Goal: Task Accomplishment & Management: Complete application form

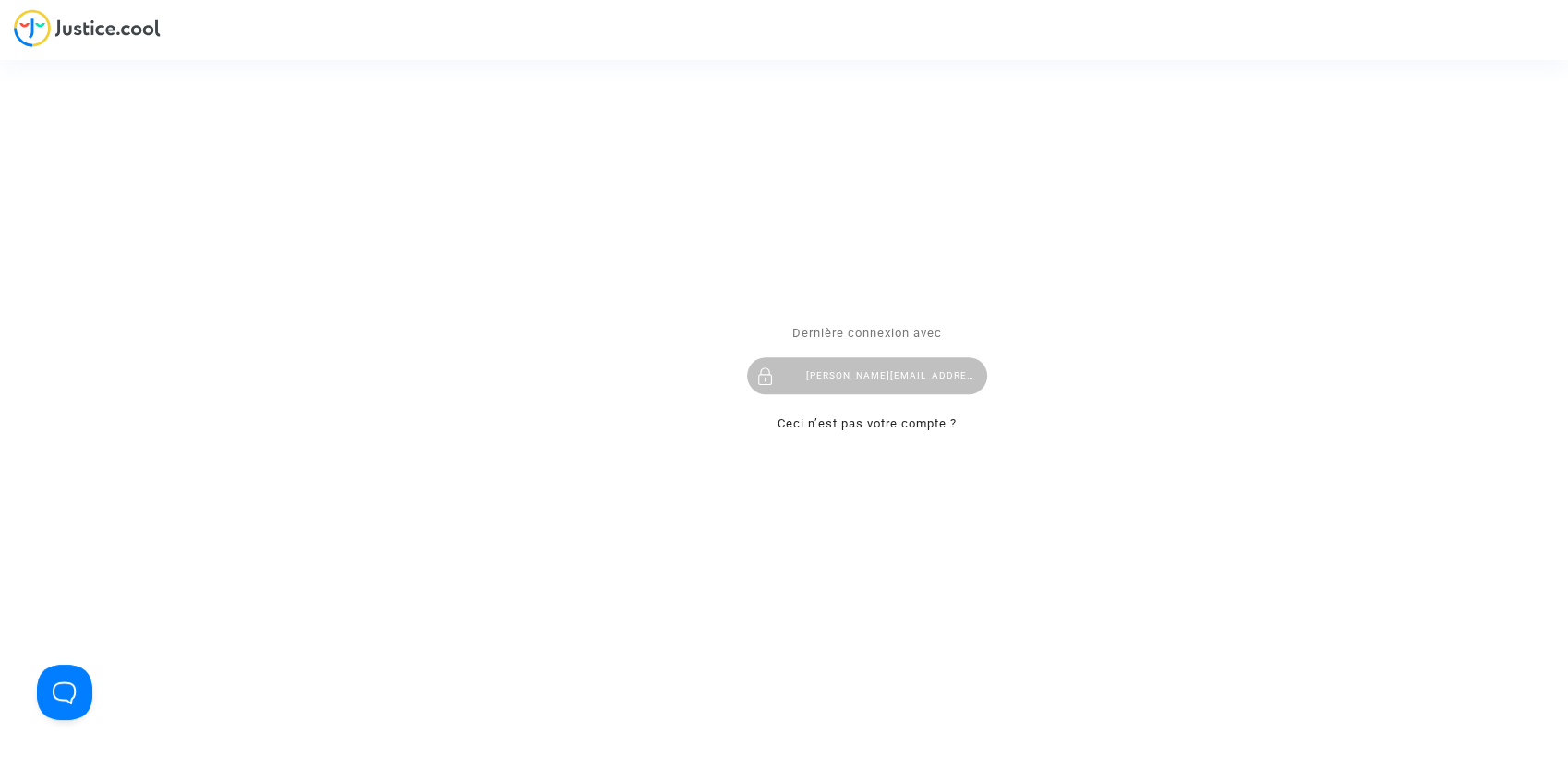
click at [841, 368] on div "abdelrahman@refly.org" at bounding box center [867, 377] width 240 height 37
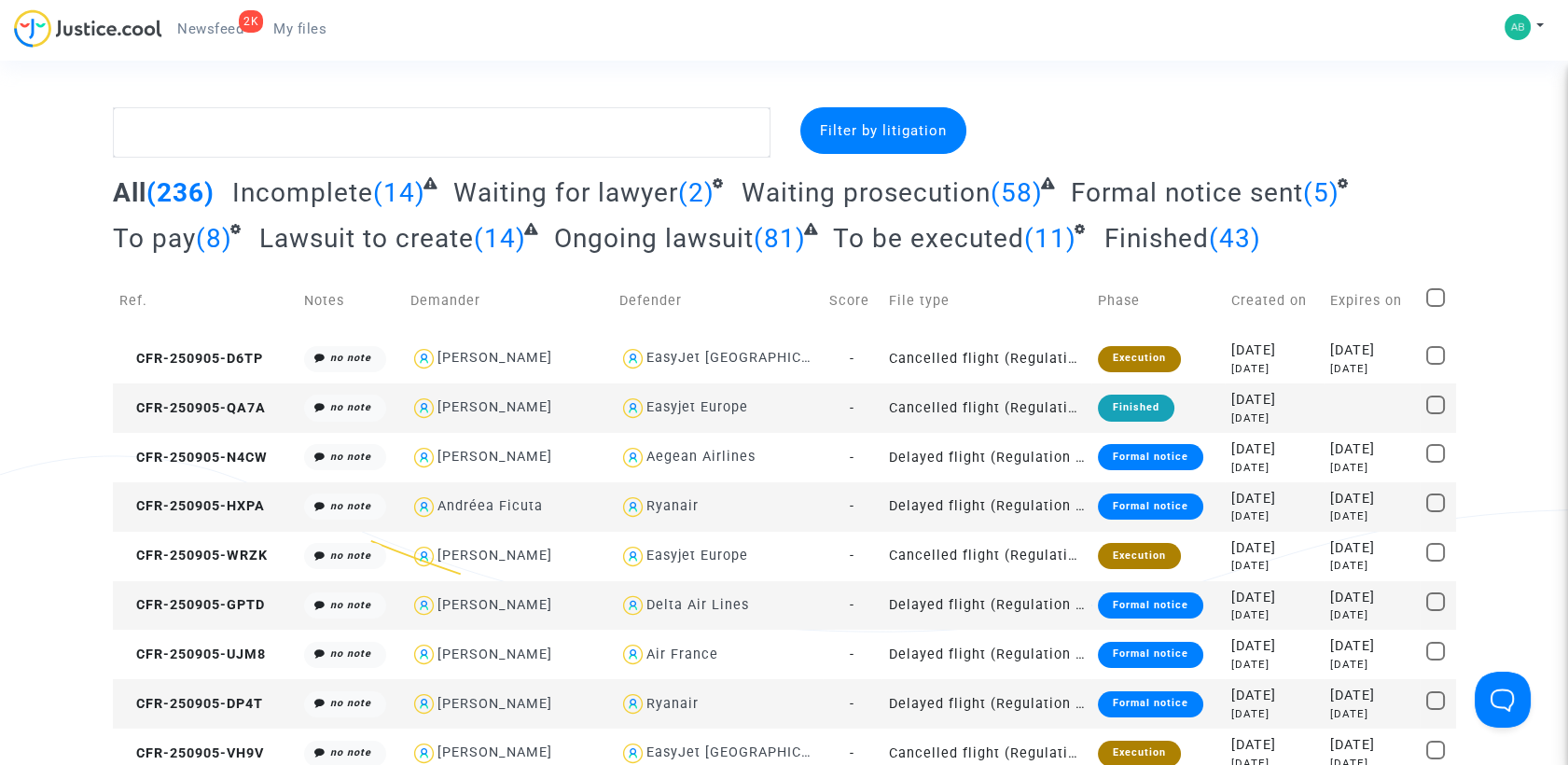
click at [868, 203] on span "Waiting prosecution" at bounding box center [866, 192] width 249 height 31
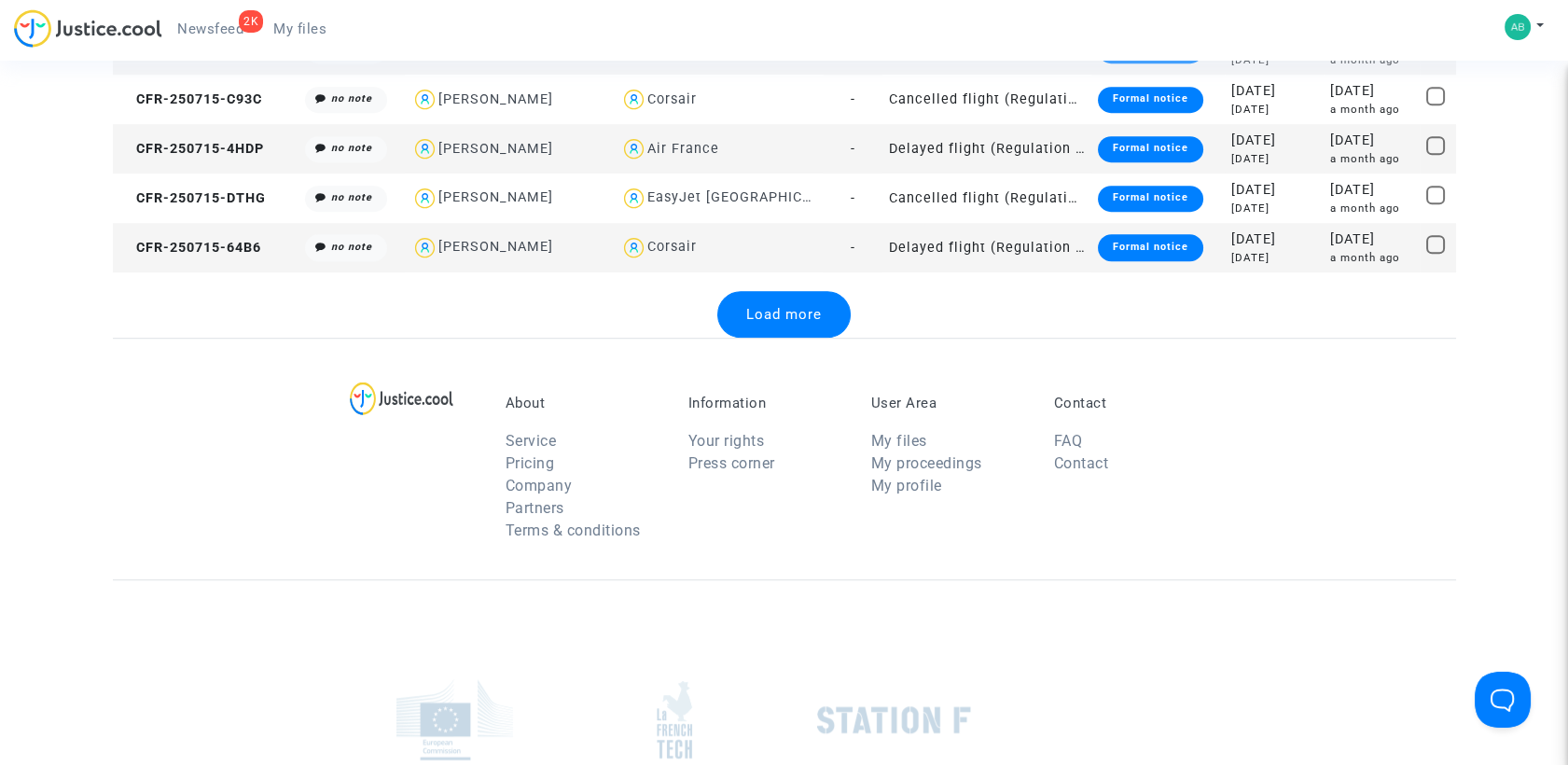
scroll to position [2273, 0]
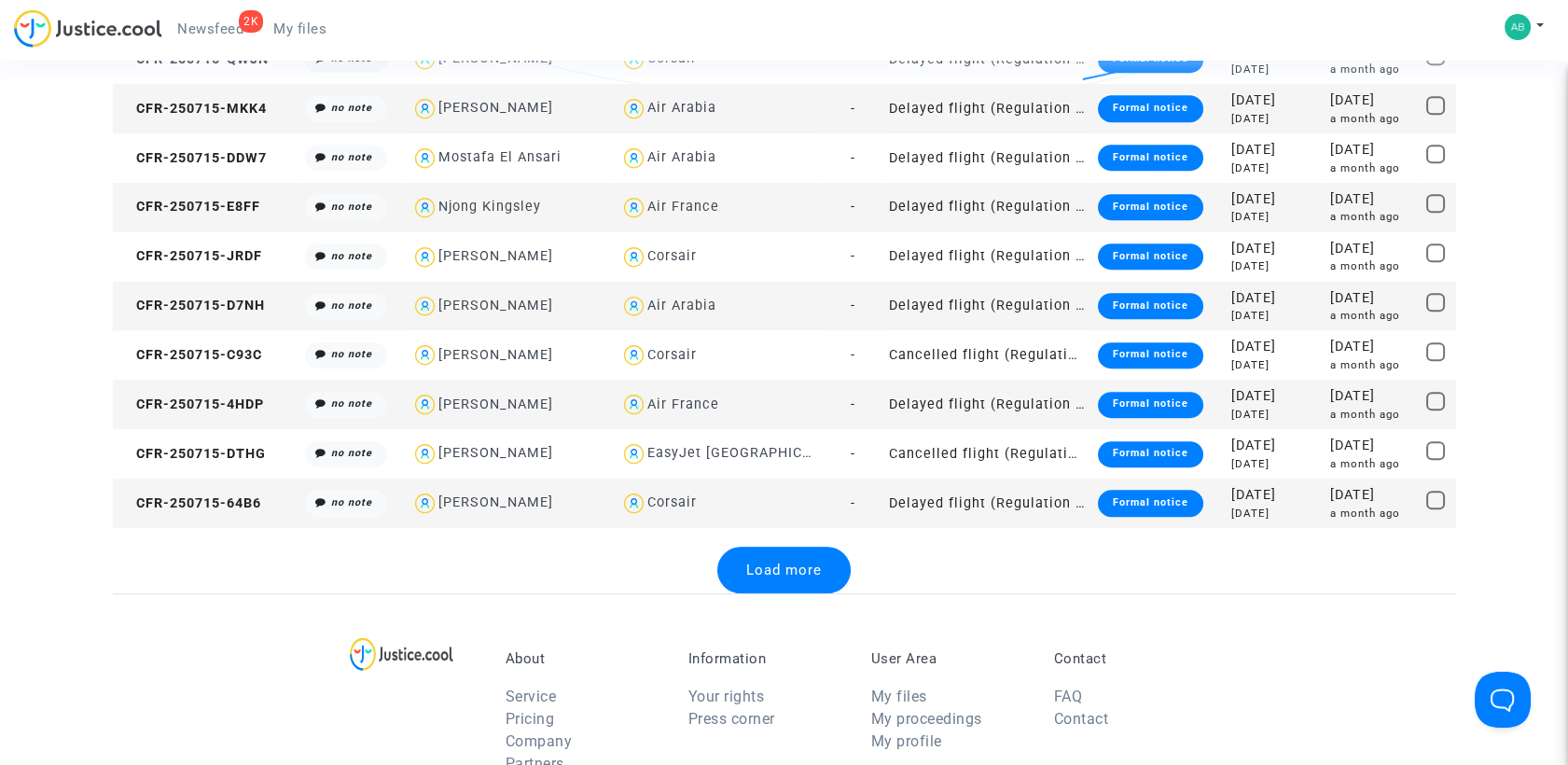
click at [790, 565] on span "Load more" at bounding box center [784, 570] width 75 height 17
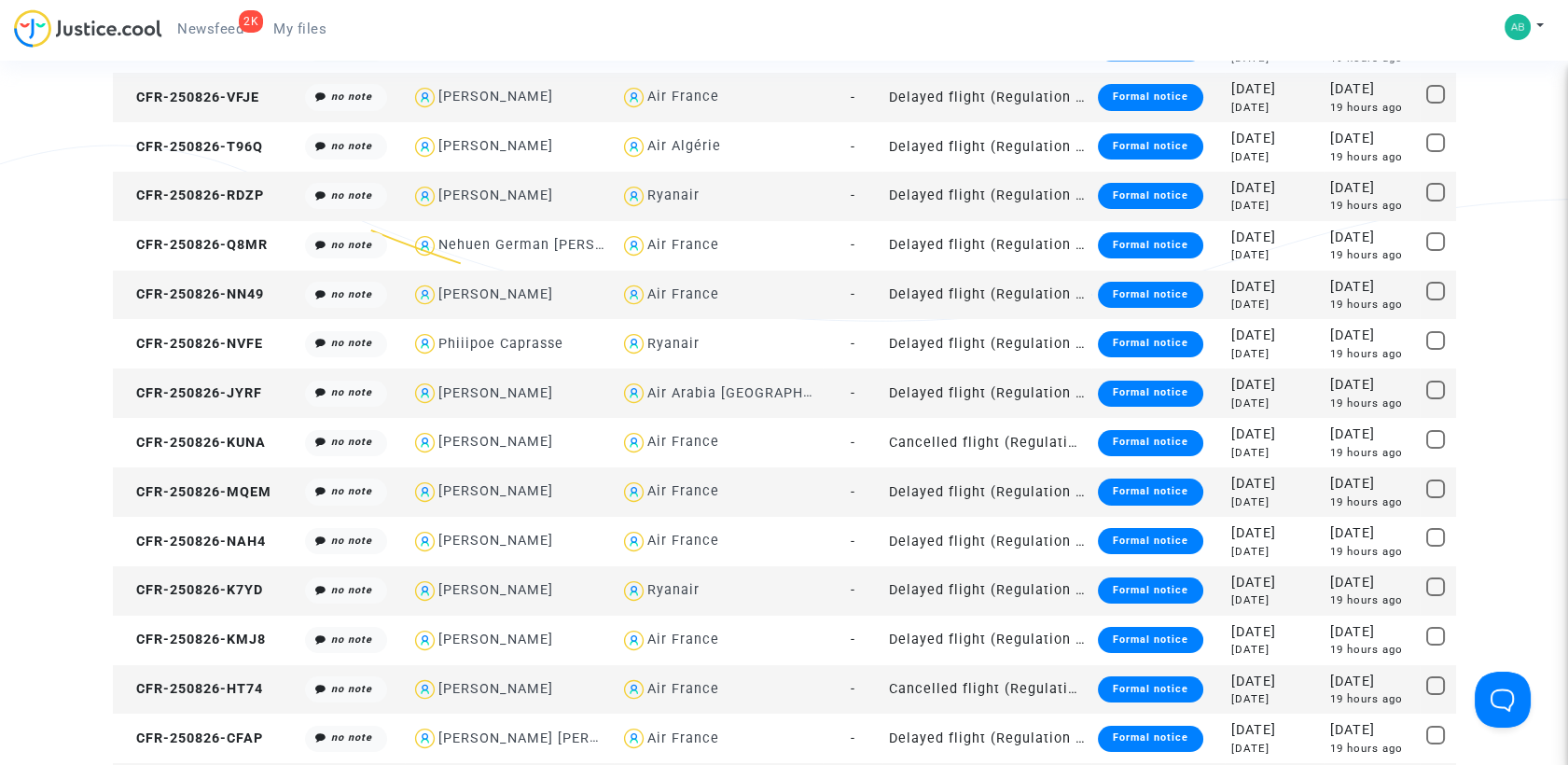
scroll to position [0, 0]
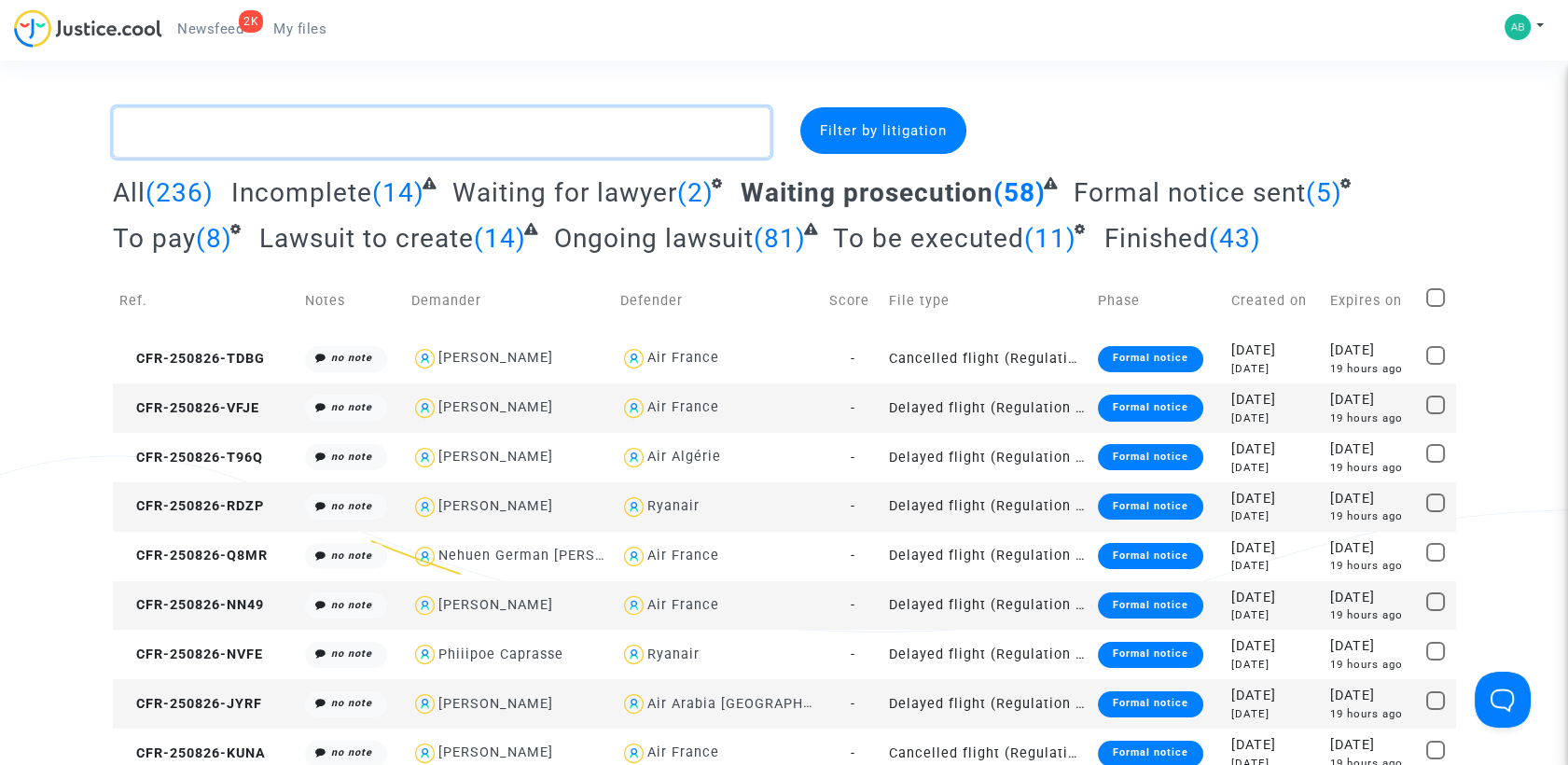
click at [554, 135] on textarea at bounding box center [442, 132] width 658 height 51
paste textarea "CFR-250826-NKGC"
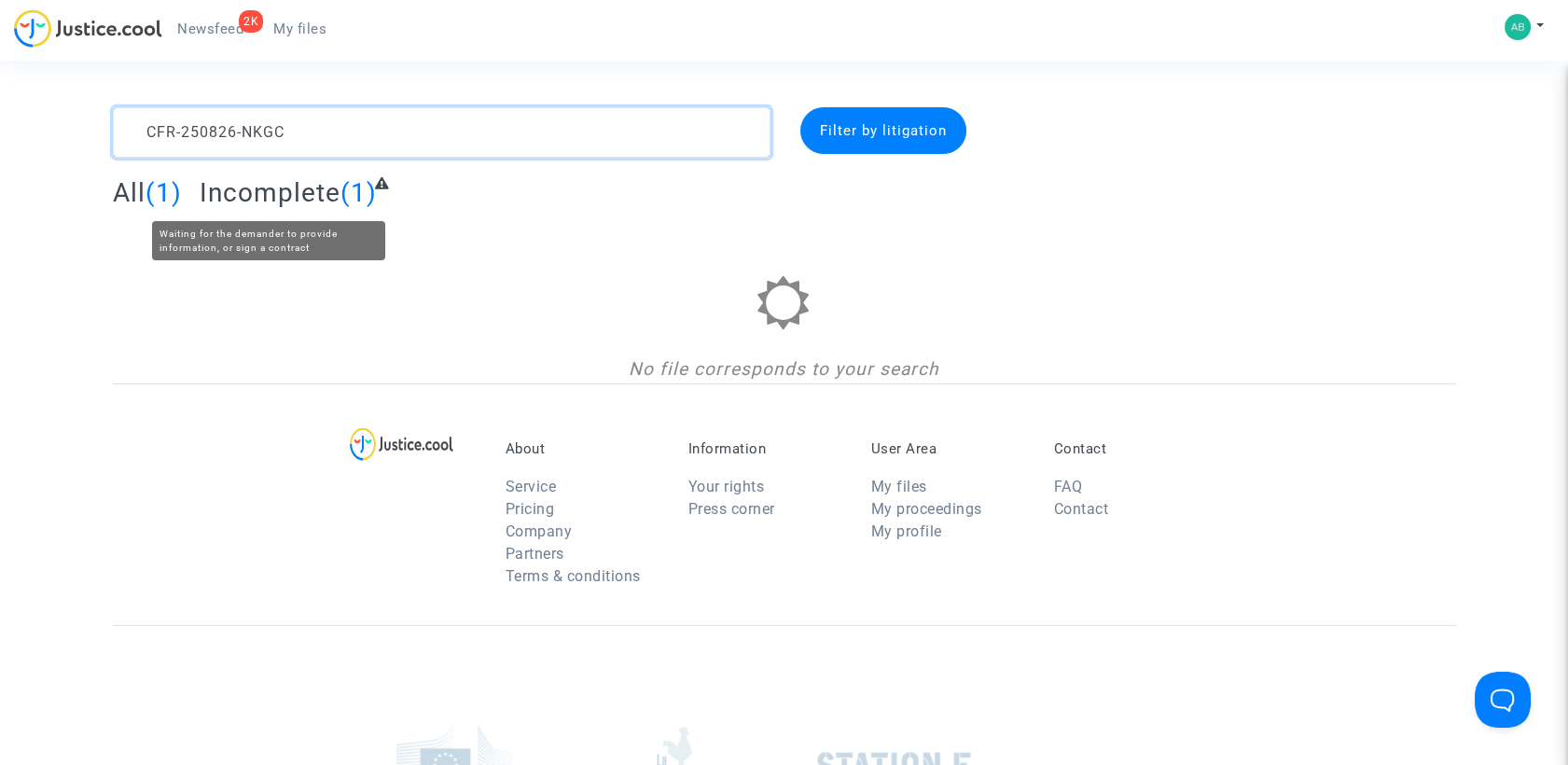
type textarea "CFR-250826-NKGC"
click at [263, 201] on span "Incomplete" at bounding box center [270, 192] width 141 height 31
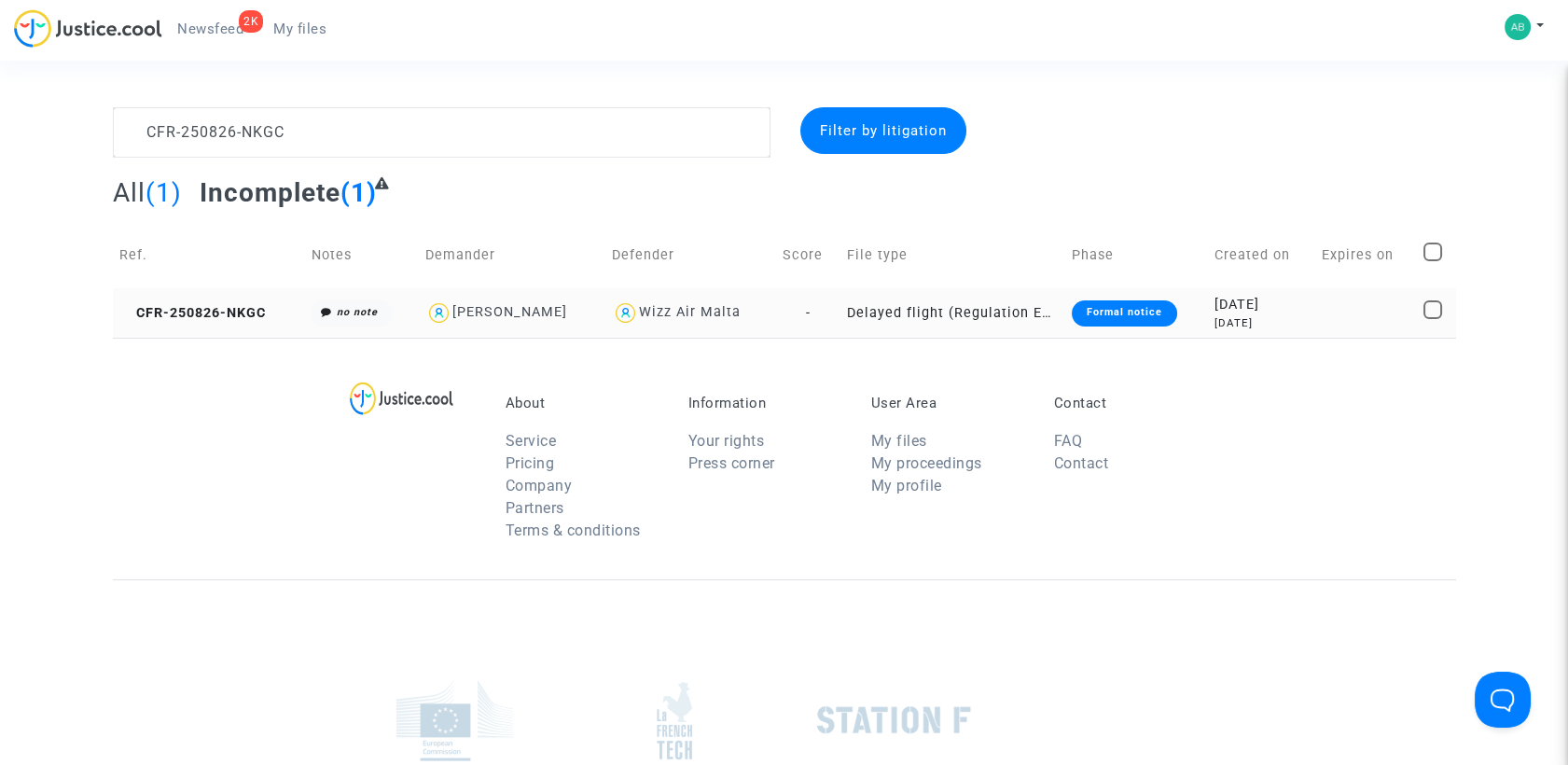
click at [191, 301] on td "CFR-250826-NKGC" at bounding box center [209, 313] width 192 height 50
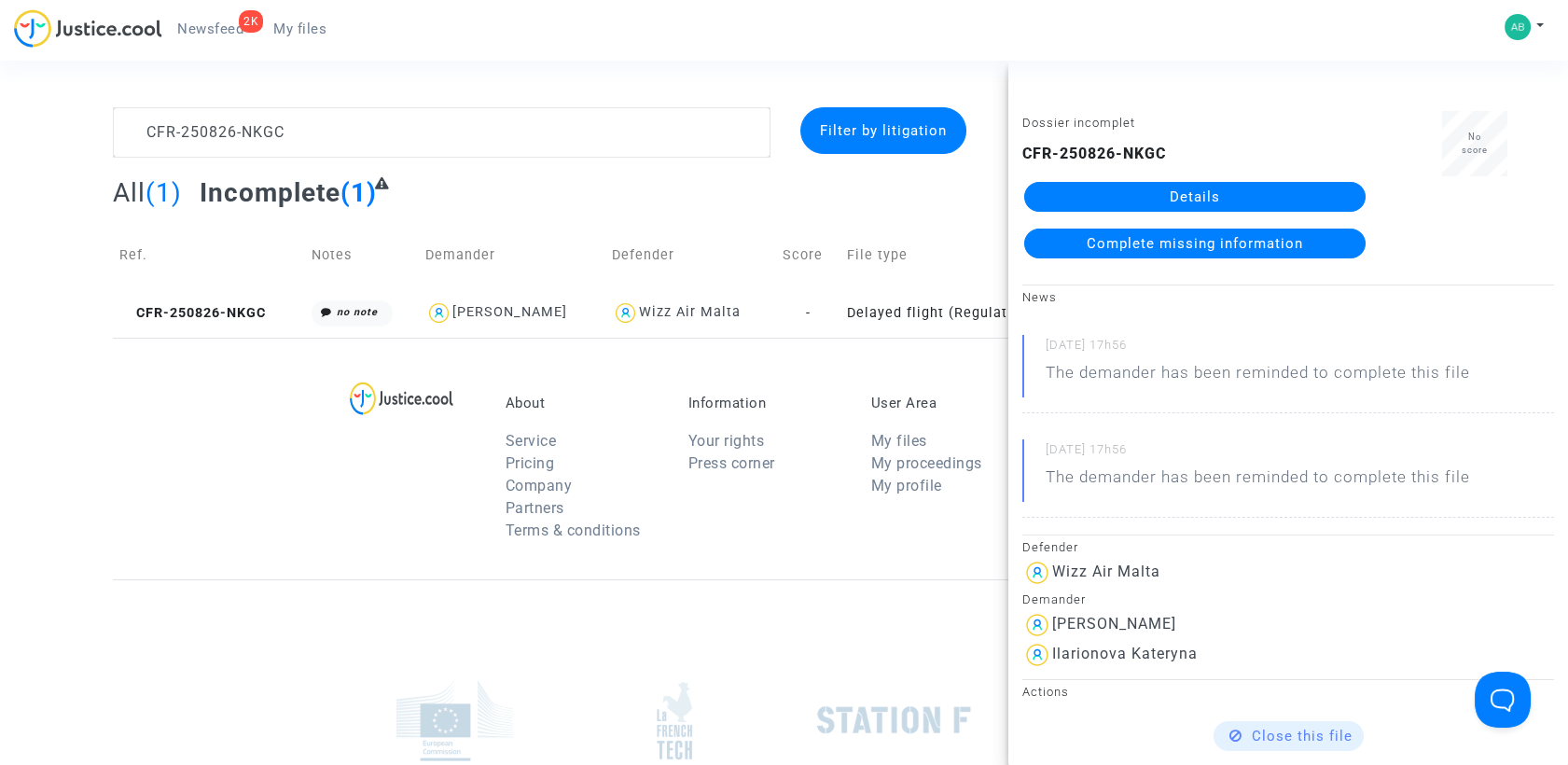
click at [1175, 202] on link "Details" at bounding box center [1195, 197] width 342 height 30
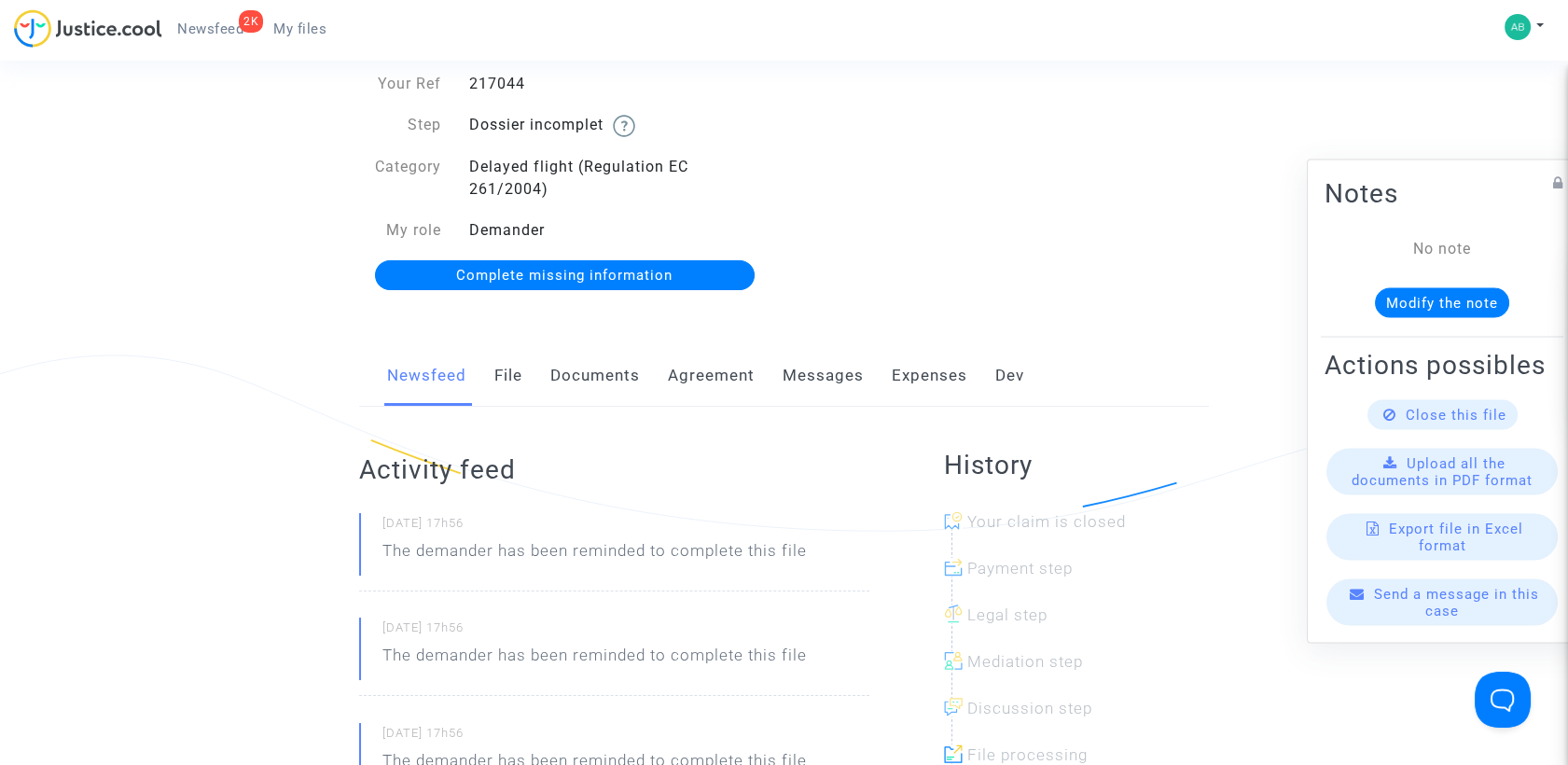
scroll to position [104, 0]
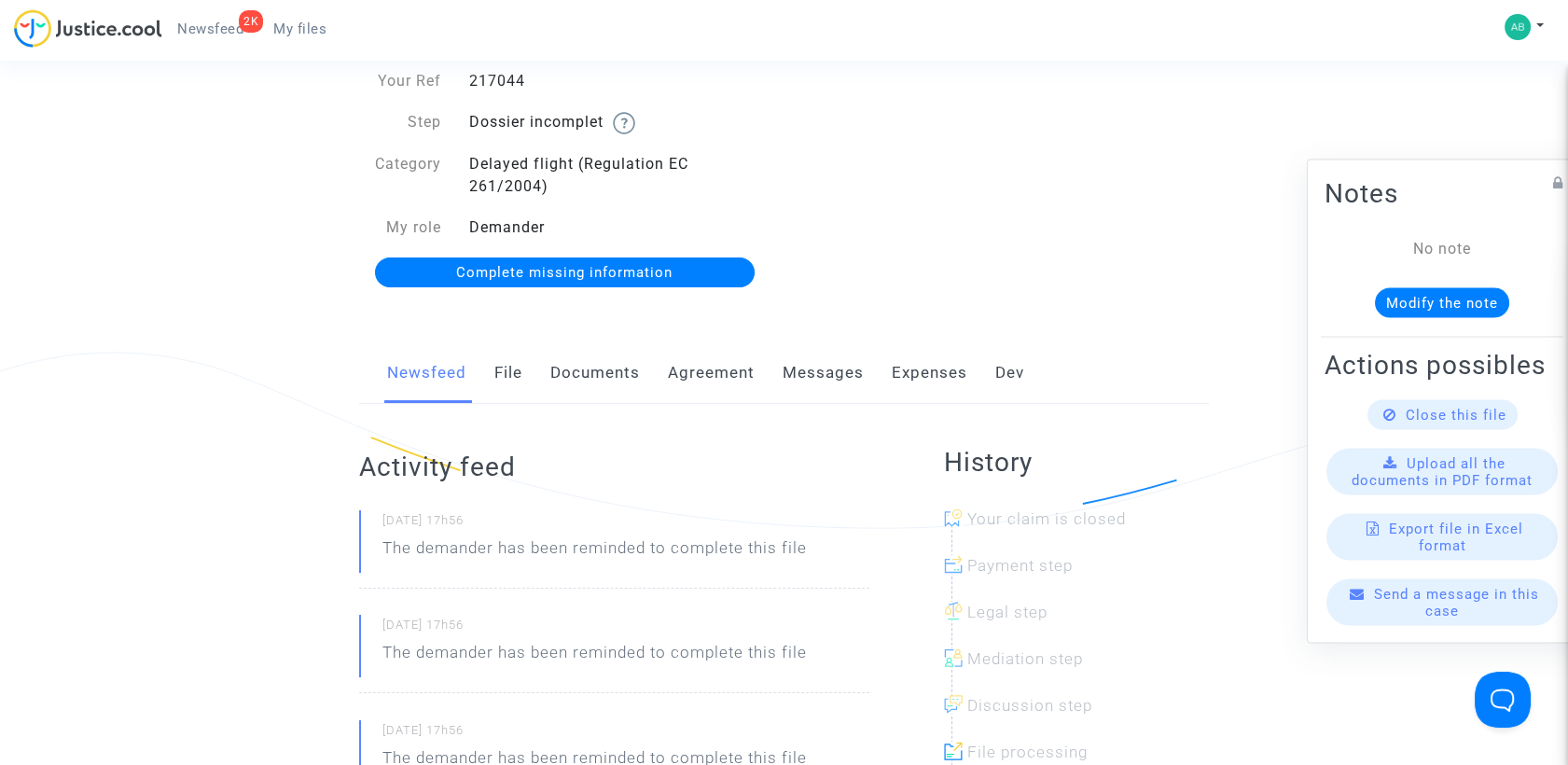
click at [554, 279] on link "Complete missing information" at bounding box center [565, 273] width 379 height 30
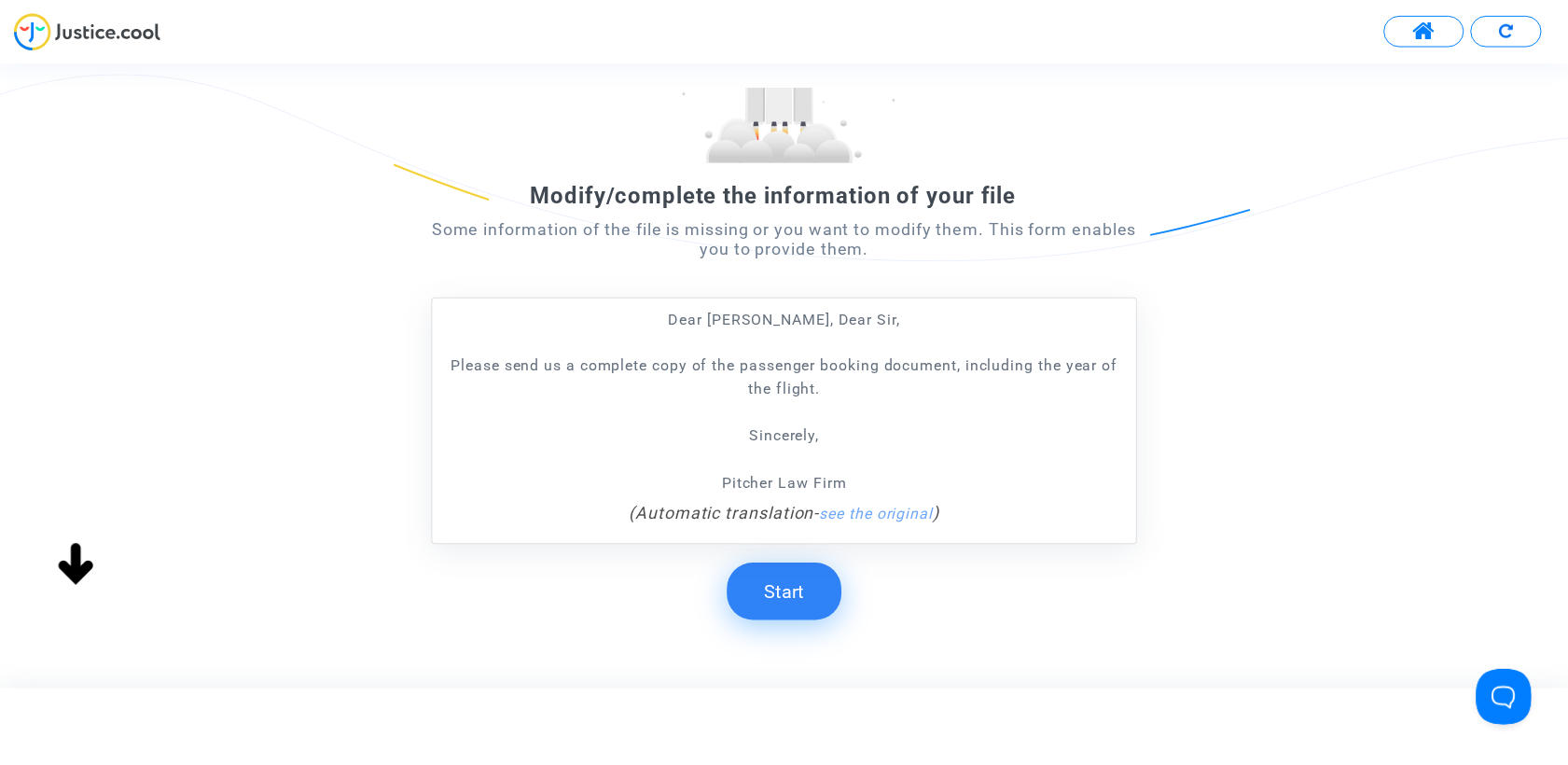
scroll to position [255, 0]
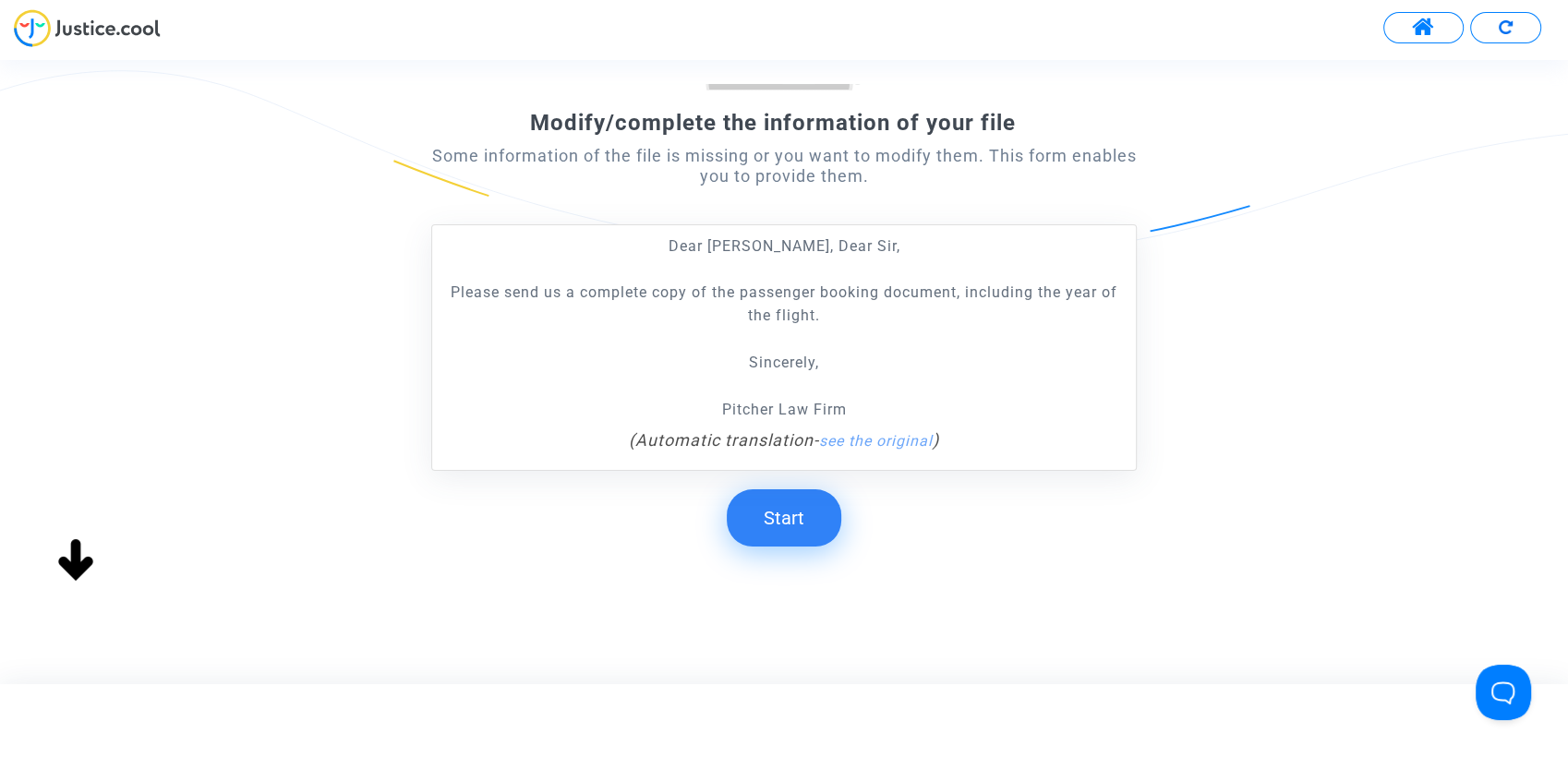
click at [767, 505] on button "Start" at bounding box center [784, 518] width 115 height 57
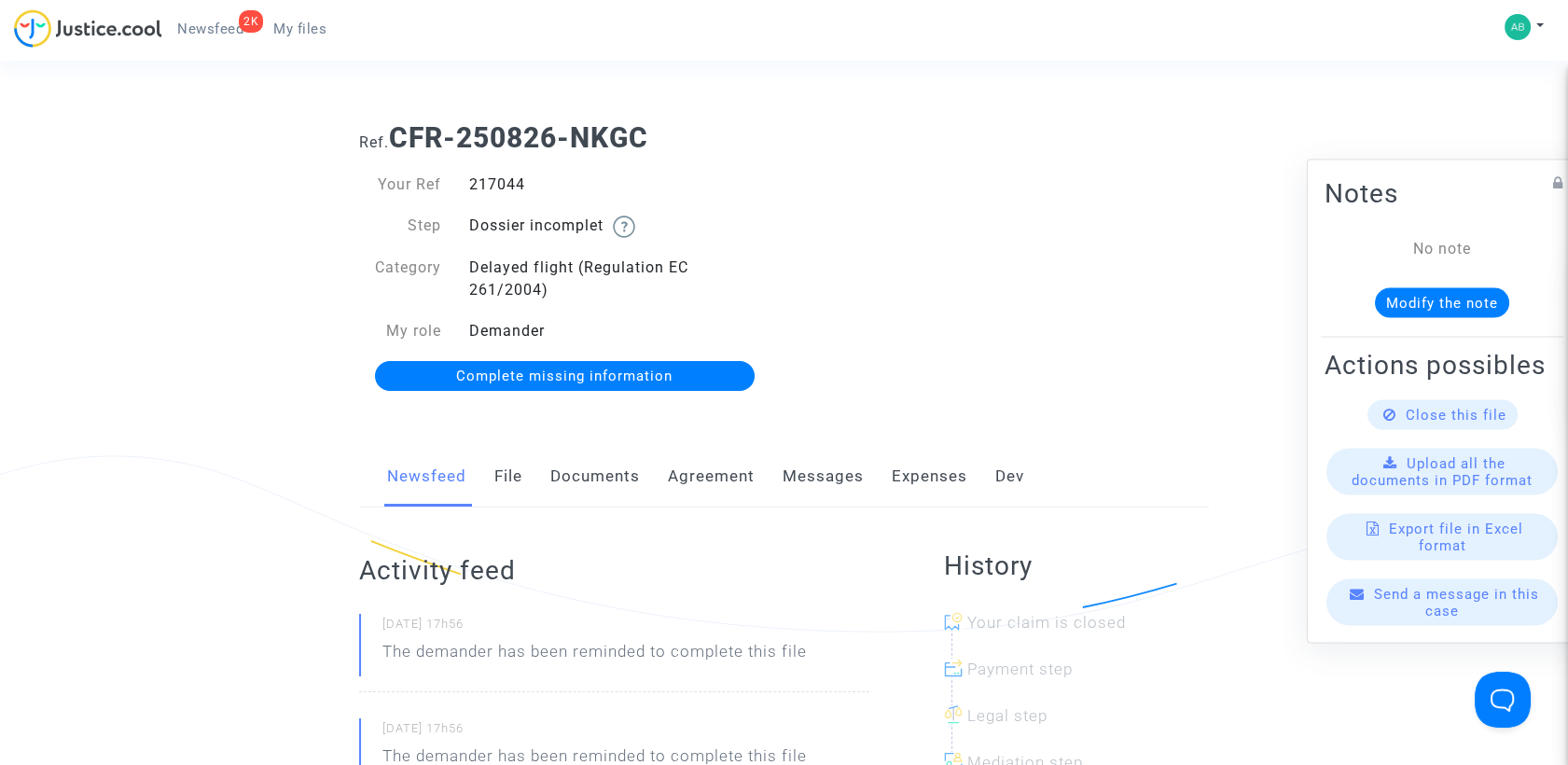
click at [567, 456] on link "Documents" at bounding box center [595, 477] width 89 height 61
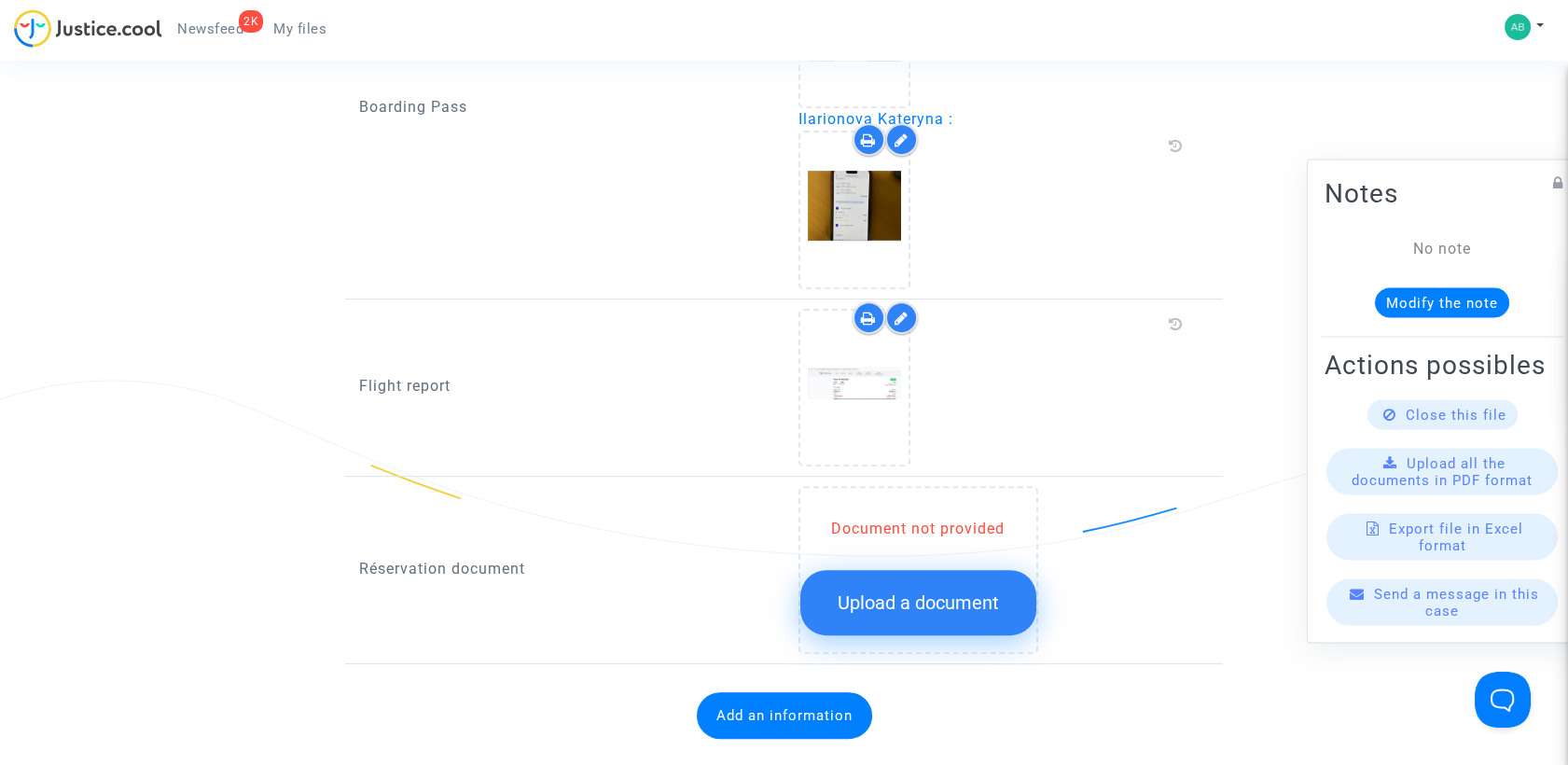
scroll to position [1866, 0]
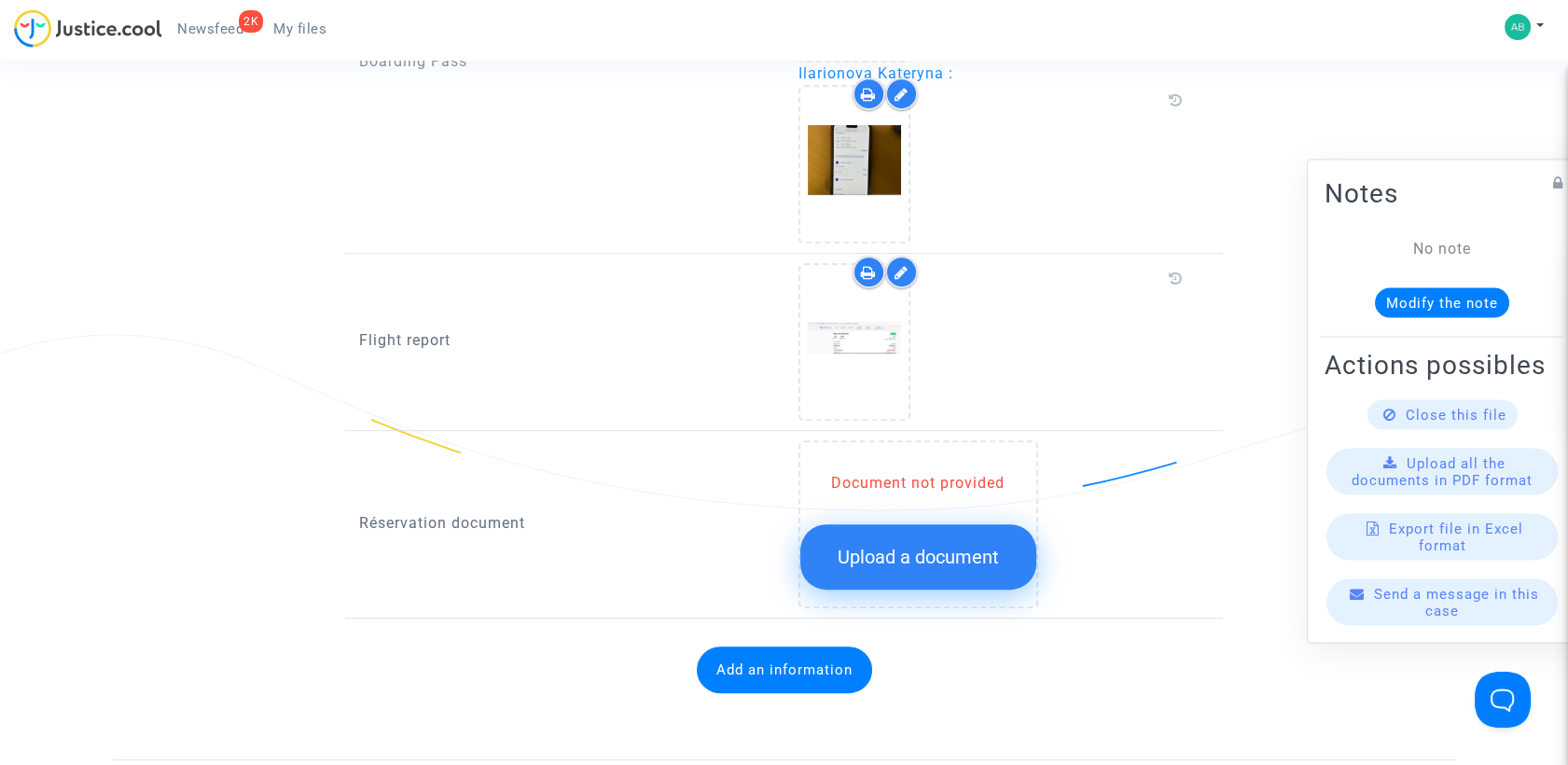
click at [873, 536] on button "Upload a document" at bounding box center [918, 557] width 236 height 65
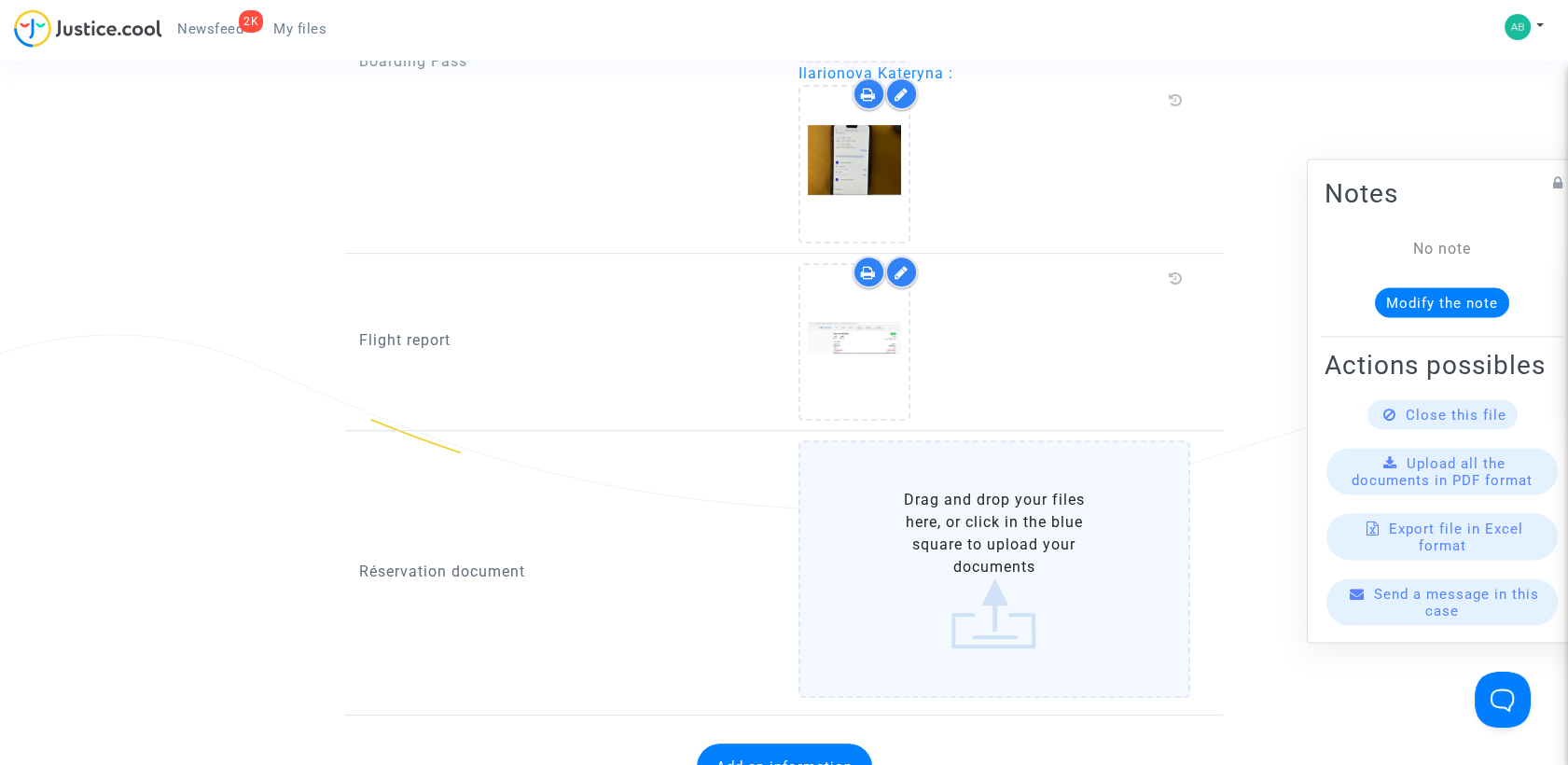
click at [972, 560] on label "Drag and drop your files here, or click in the blue square to upload your docum…" at bounding box center [994, 569] width 392 height 258
click at [0, 0] on input "Drag and drop your files here, or click in the blue square to upload your docum…" at bounding box center [0, 0] width 0 height 0
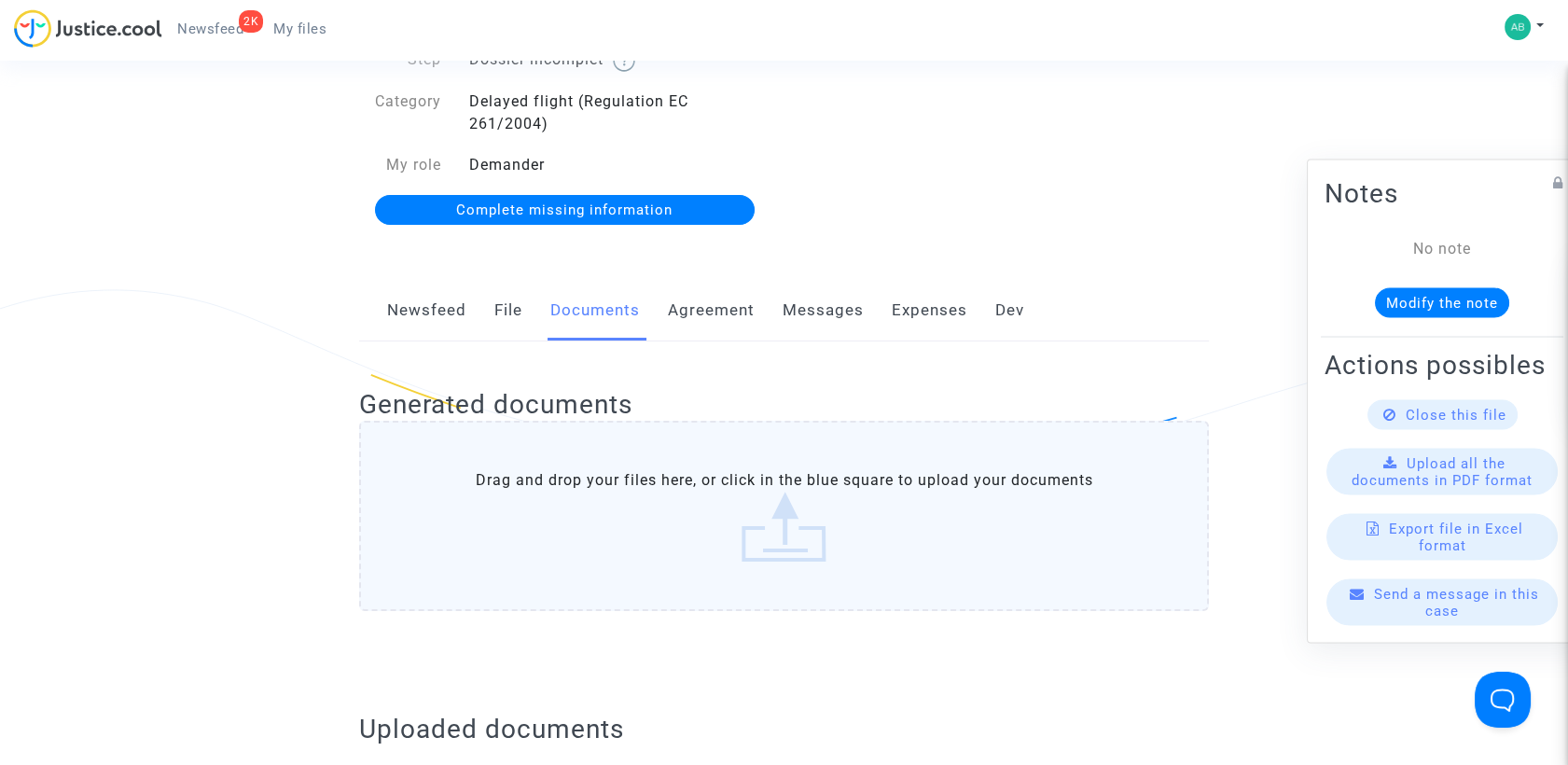
scroll to position [311, 0]
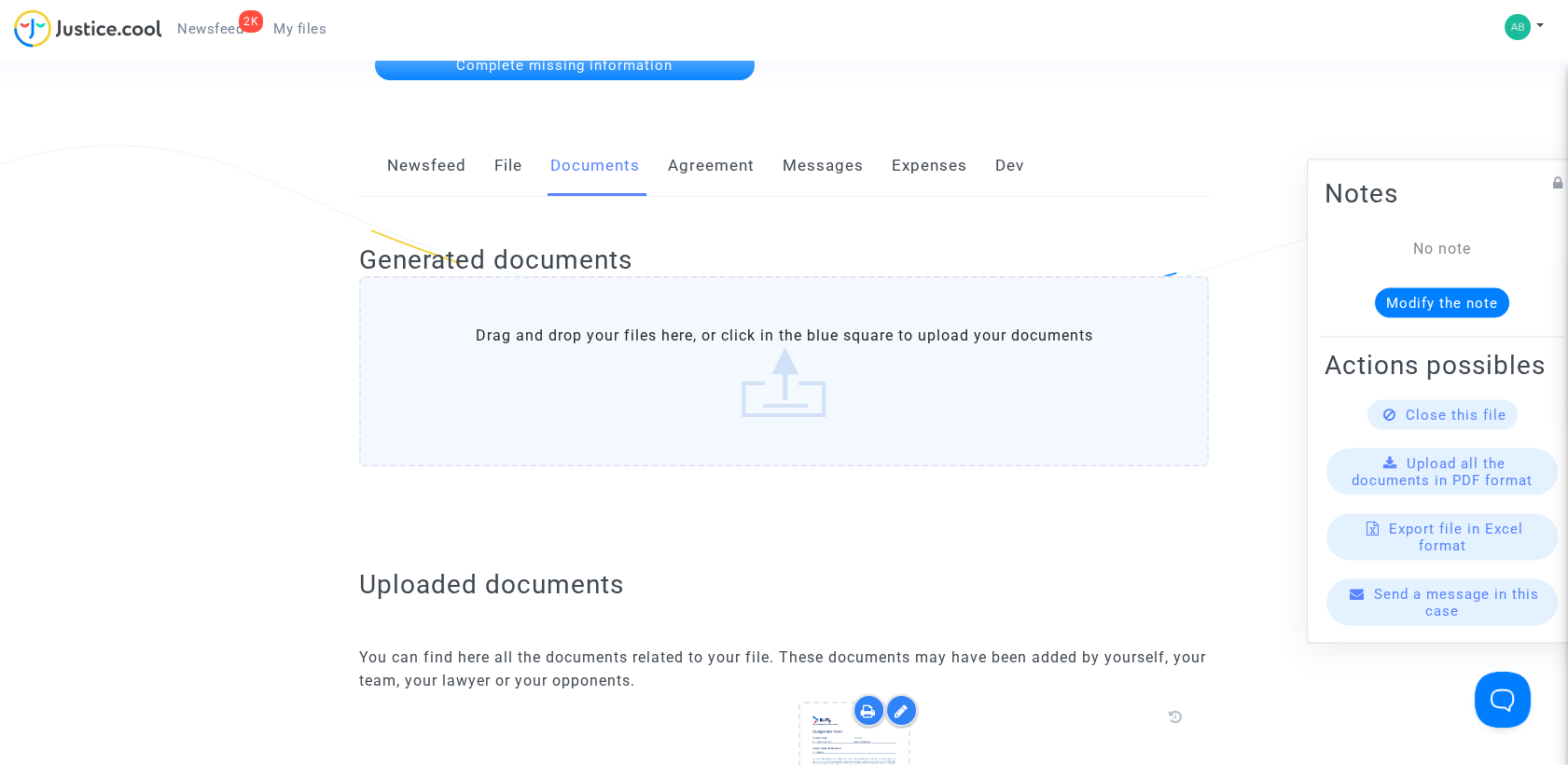
click at [761, 412] on label "Drag and drop your files here, or click in the blue square to upload your docum…" at bounding box center [784, 372] width 850 height 190
click at [0, 0] on input "Drag and drop your files here, or click in the blue square to upload your docum…" at bounding box center [0, 0] width 0 height 0
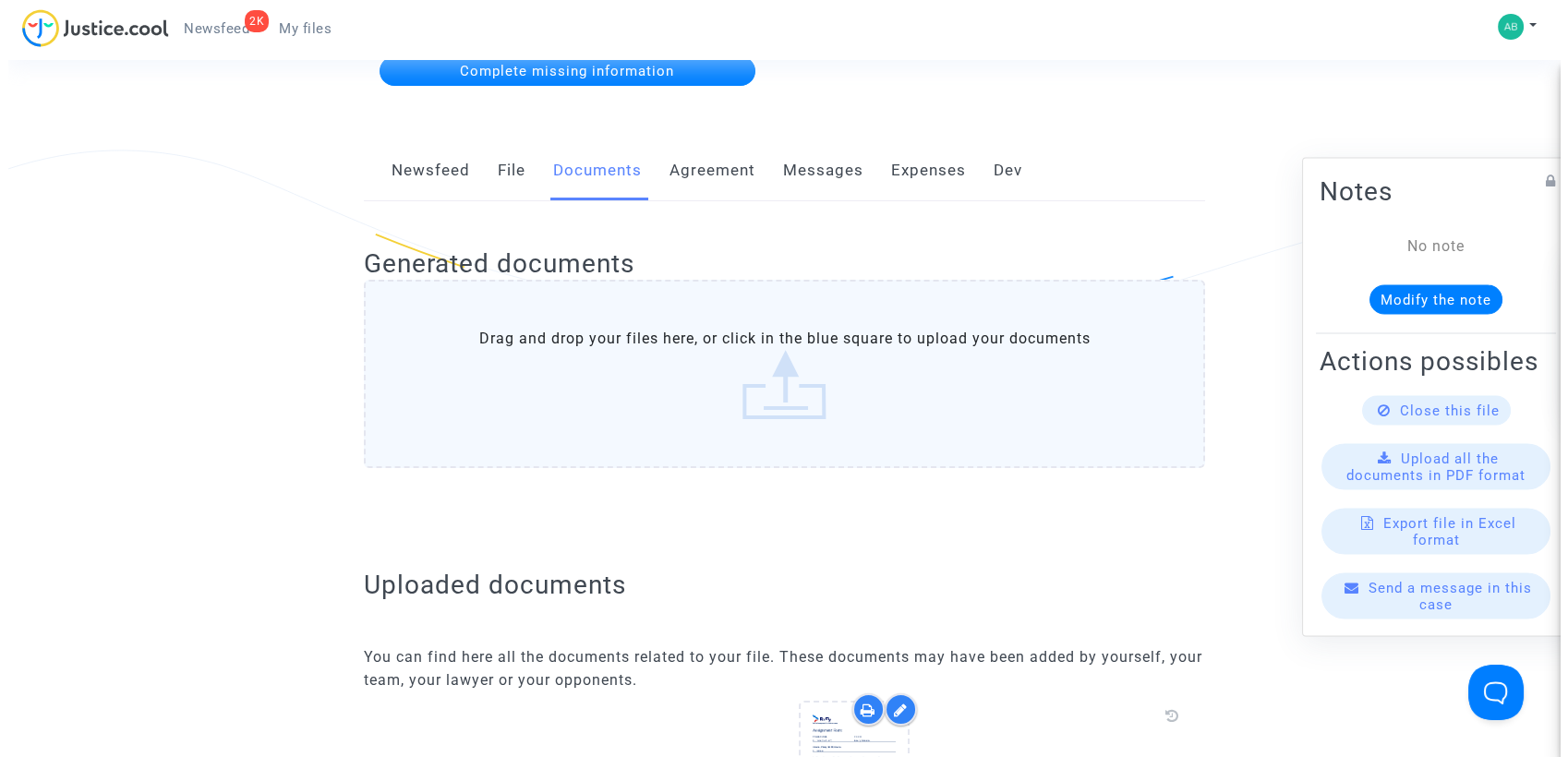
scroll to position [0, 0]
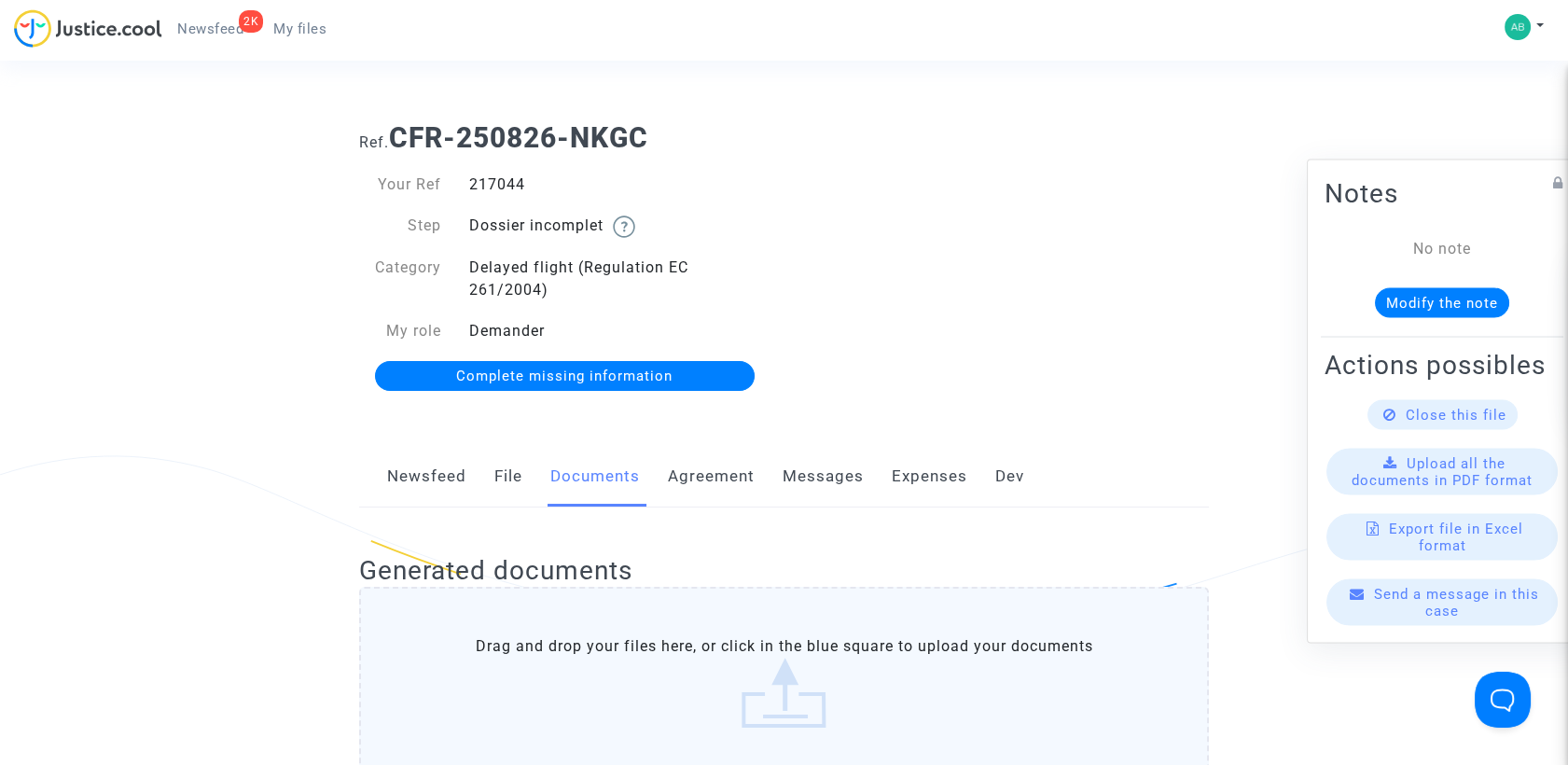
click at [605, 378] on span "Complete missing information" at bounding box center [564, 376] width 216 height 17
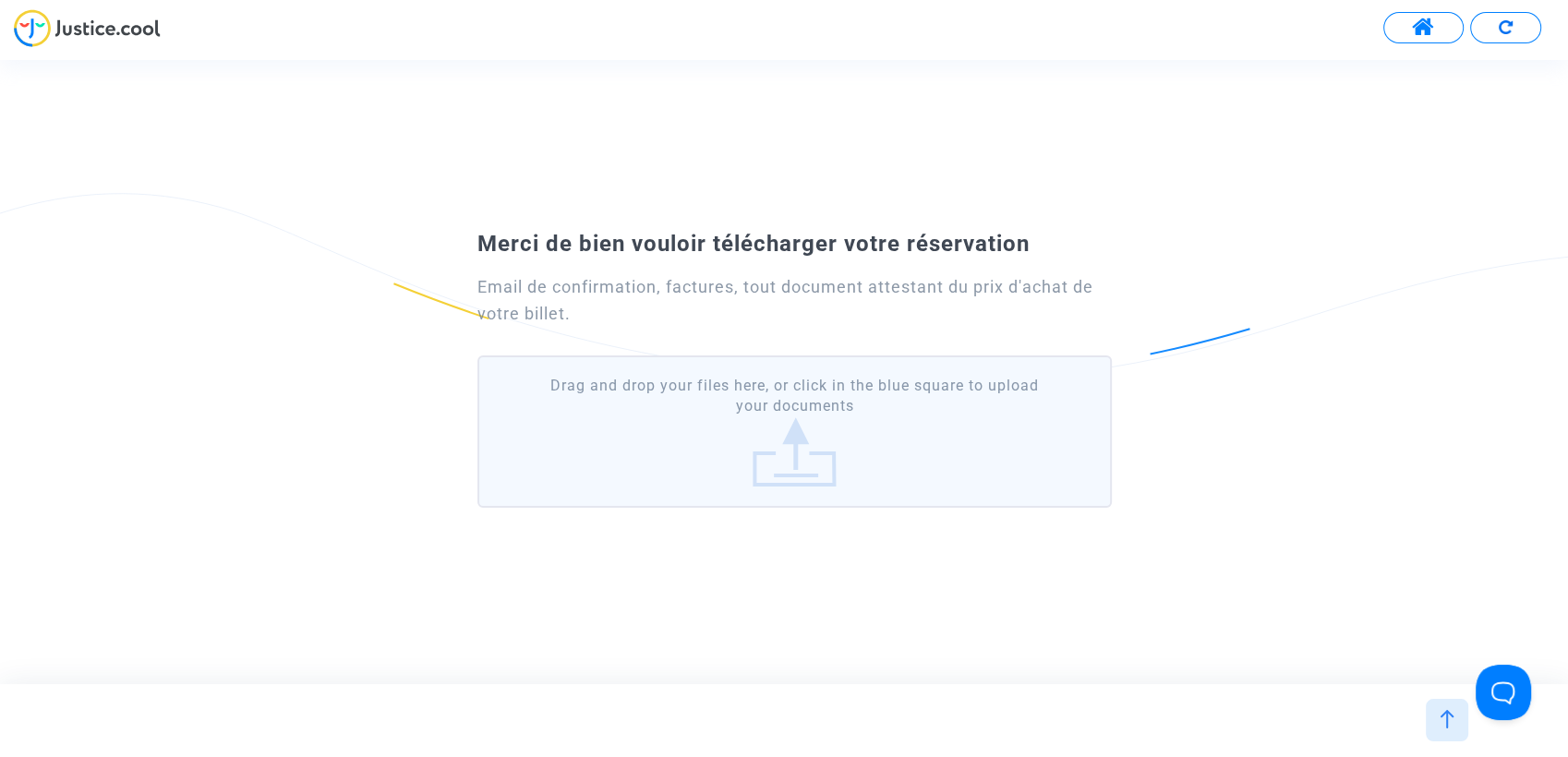
click at [813, 444] on label "Drag and drop your files here, or click in the blue square to upload your docum…" at bounding box center [794, 431] width 634 height 152
click at [0, 0] on input "Drag and drop your files here, or click in the blue square to upload your docum…" at bounding box center [0, 0] width 0 height 0
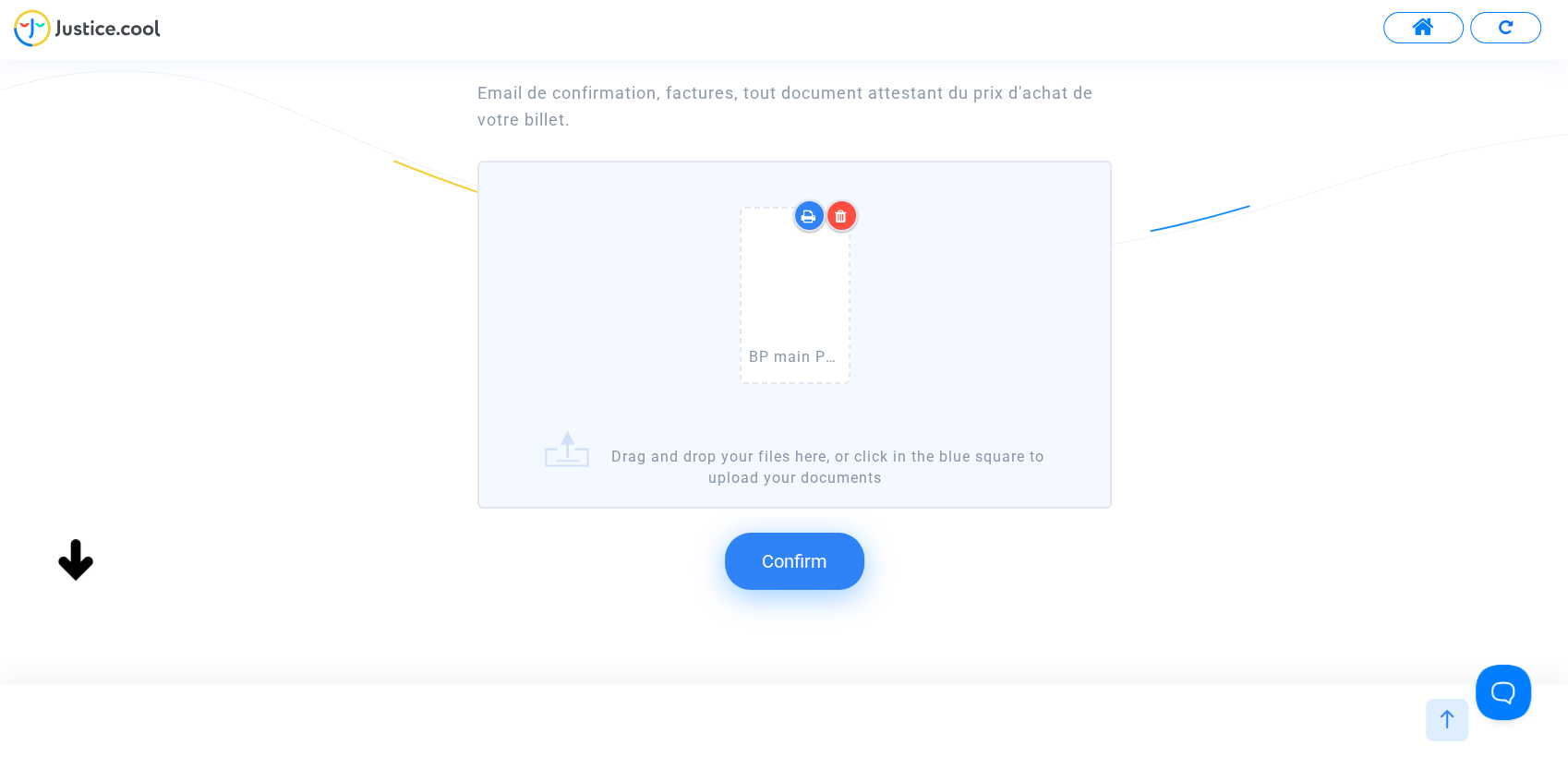
scroll to position [164, 0]
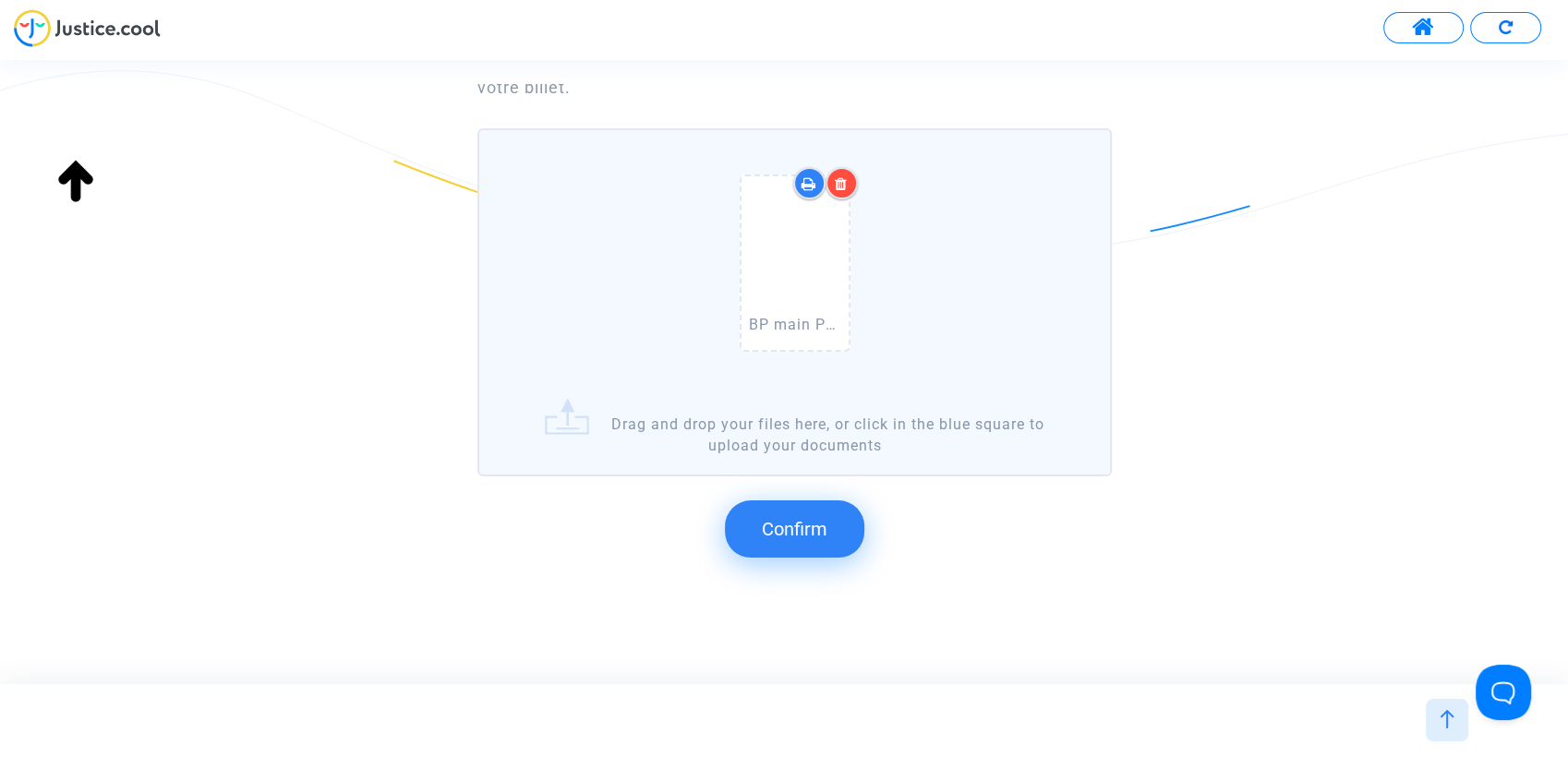
click at [820, 523] on span "Confirm" at bounding box center [794, 529] width 66 height 23
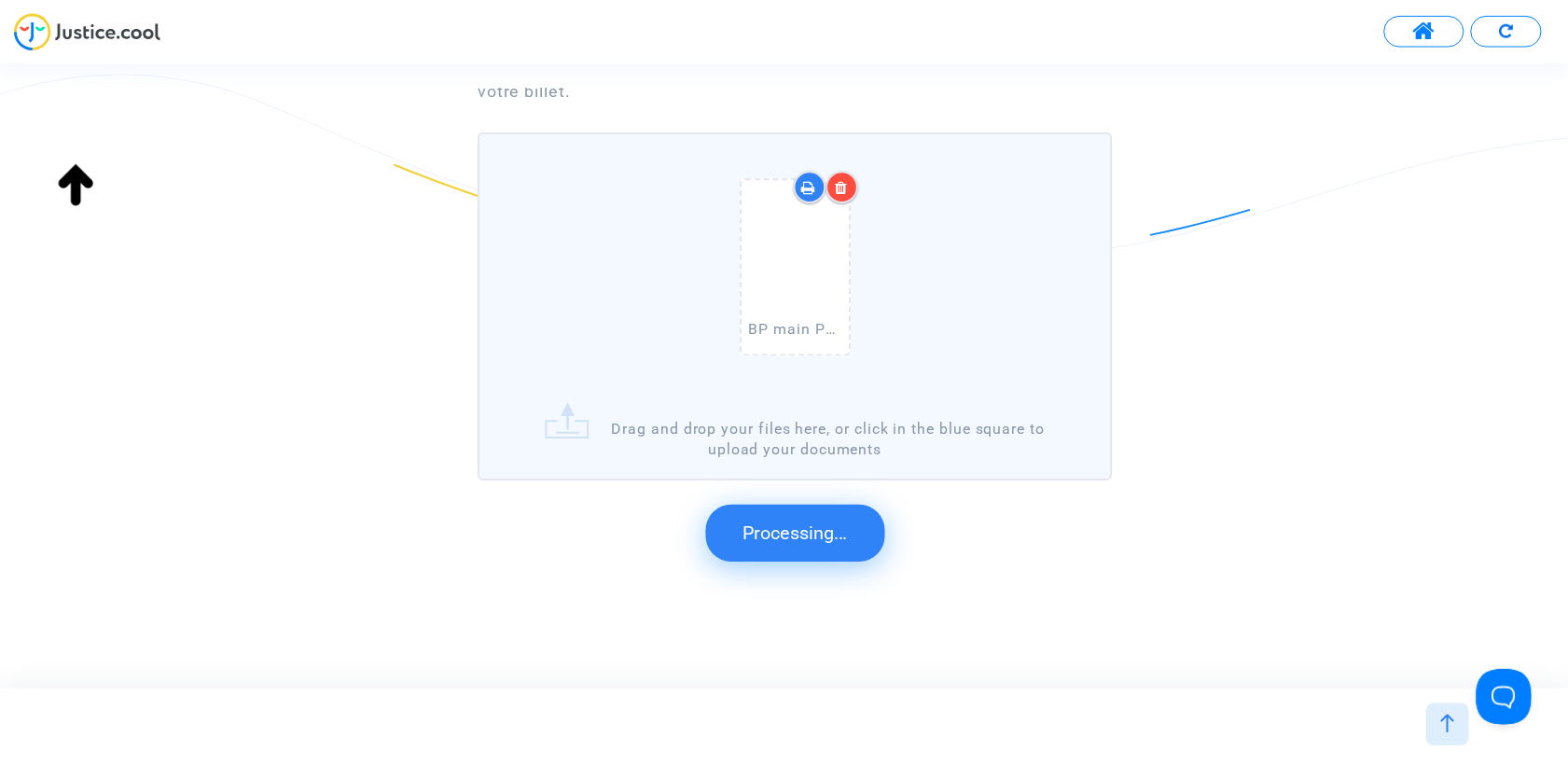
scroll to position [0, 0]
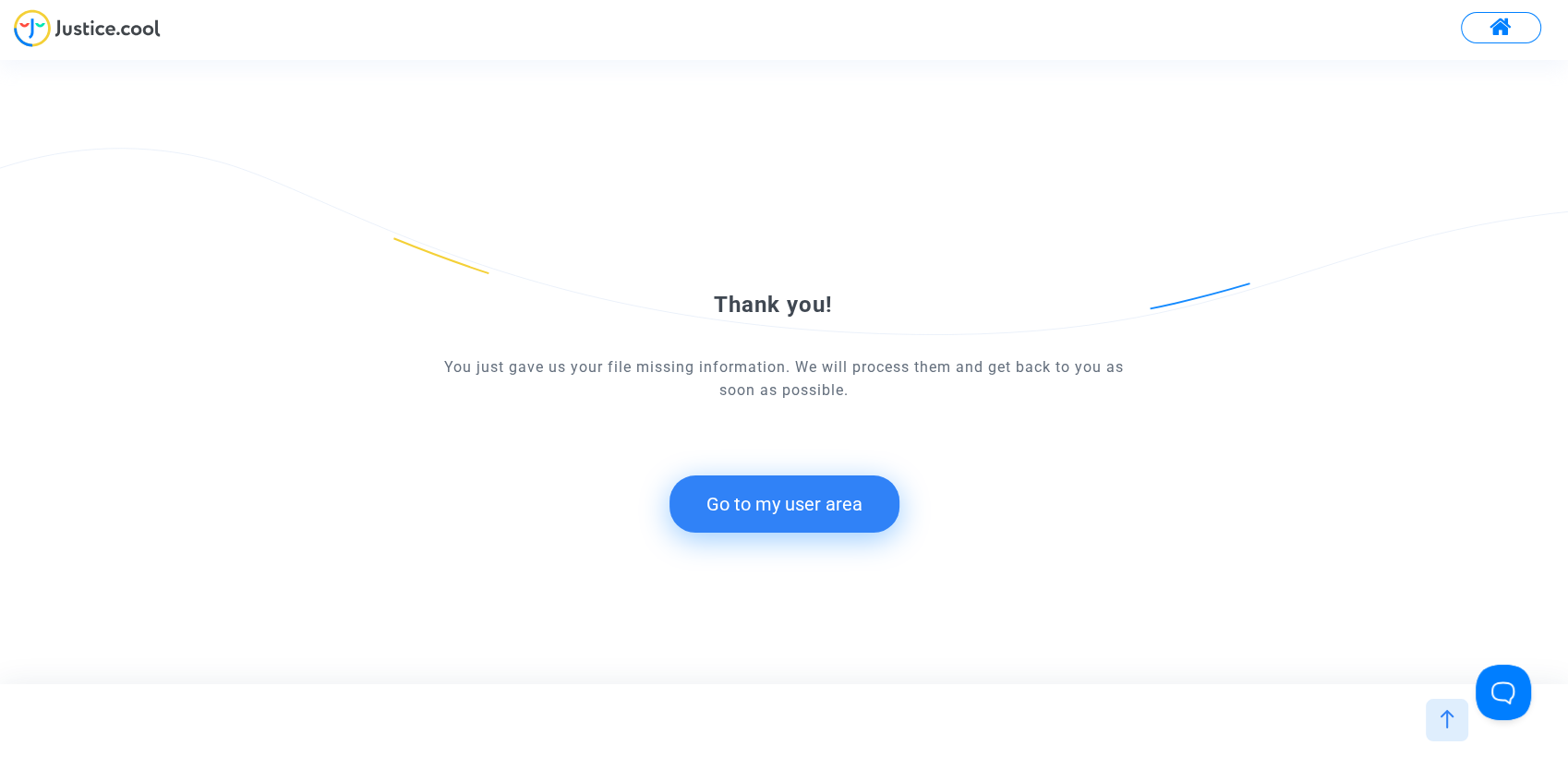
click at [799, 501] on button "Go to my user area" at bounding box center [784, 504] width 229 height 57
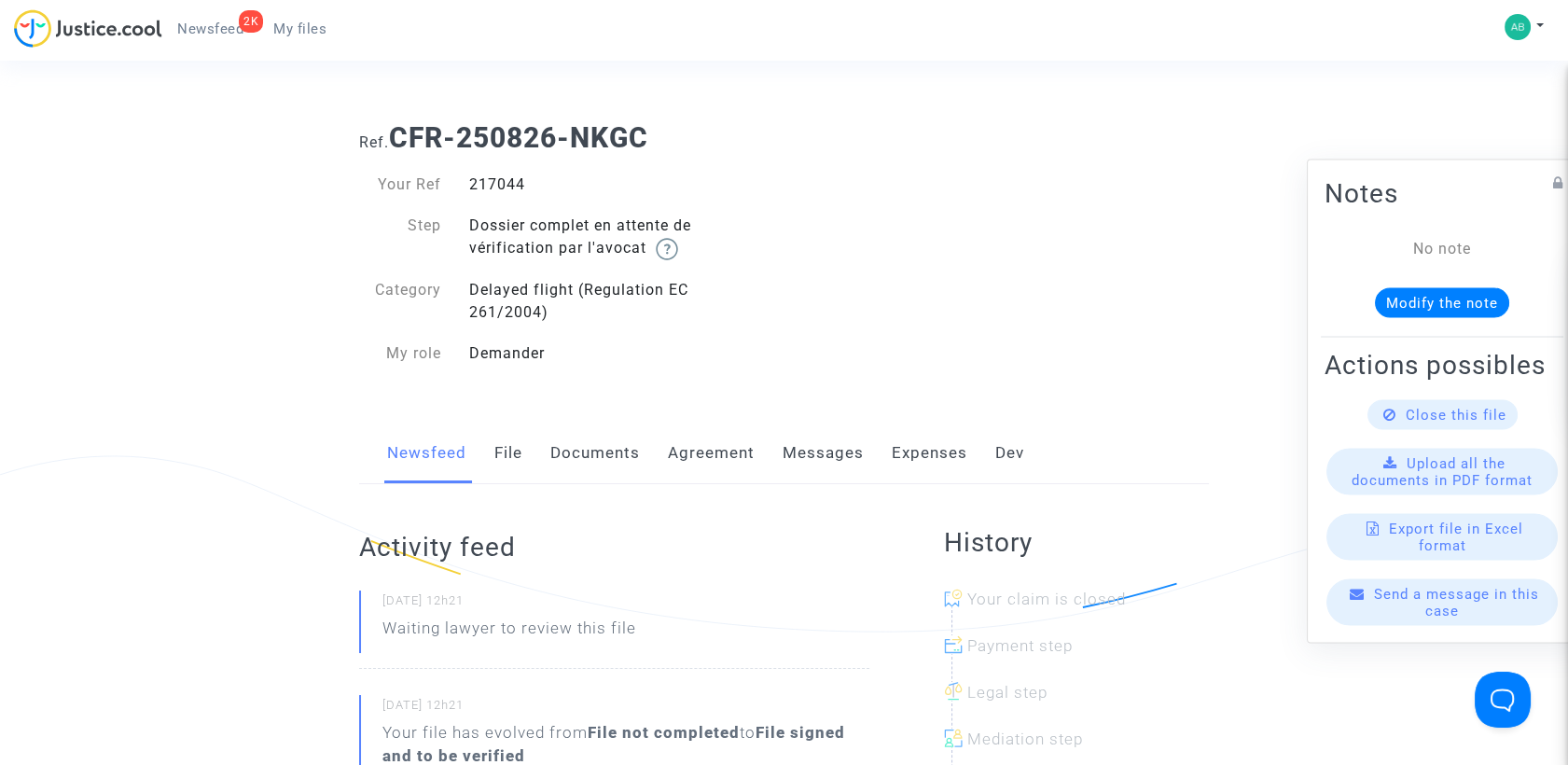
click at [636, 452] on link "Documents" at bounding box center [595, 454] width 89 height 61
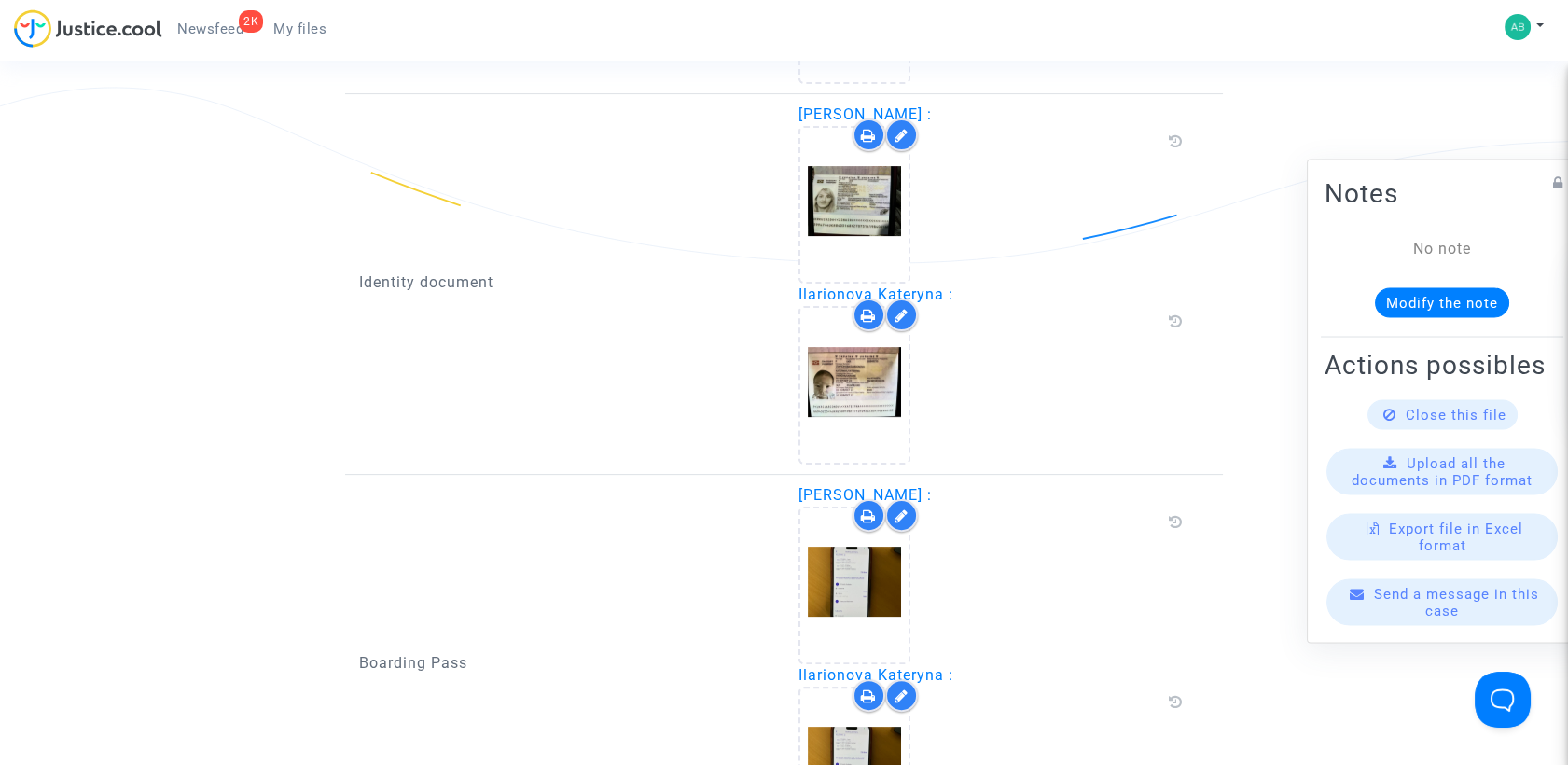
scroll to position [1451, 0]
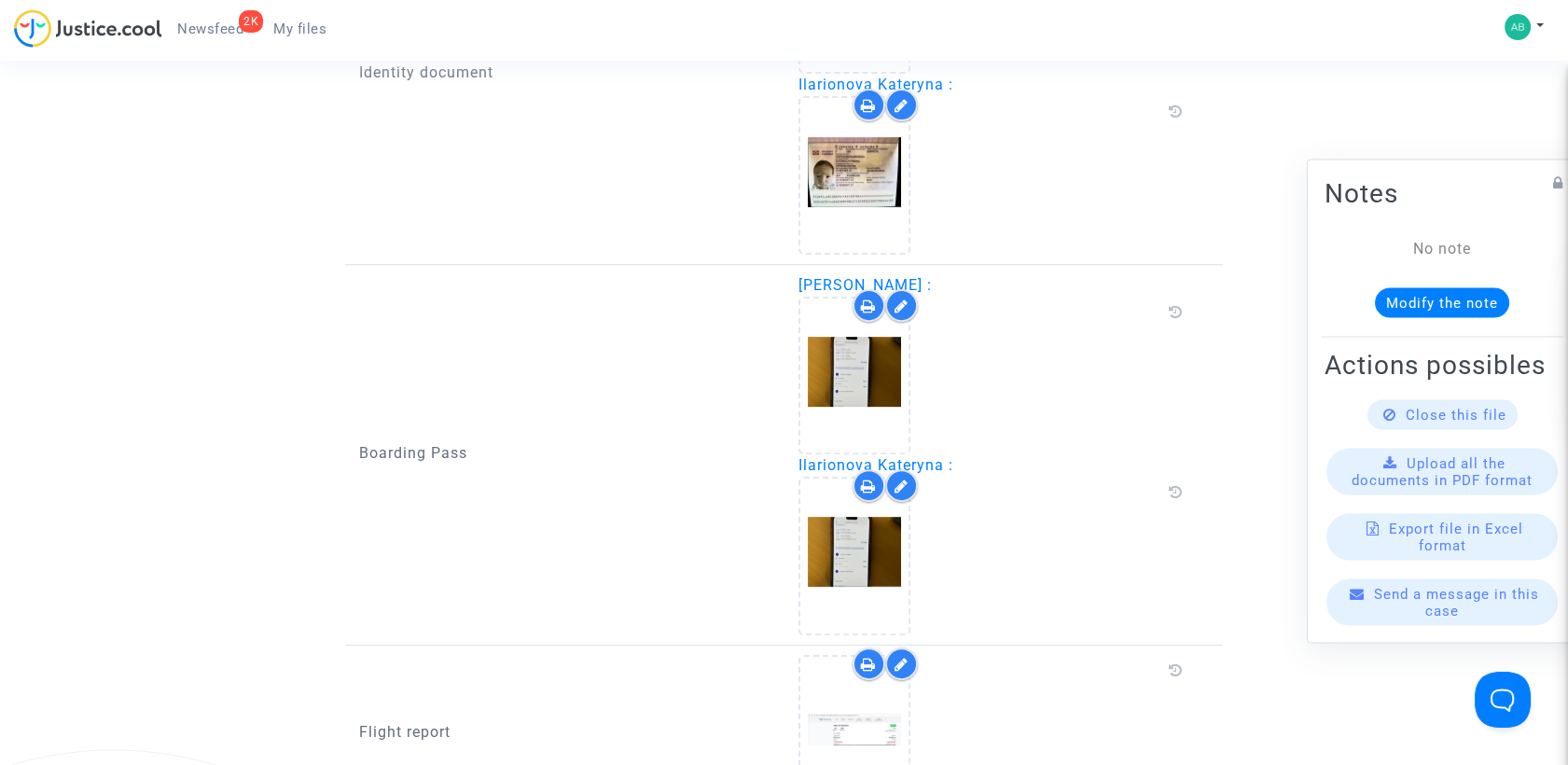
click at [902, 486] on icon at bounding box center [901, 486] width 14 height 15
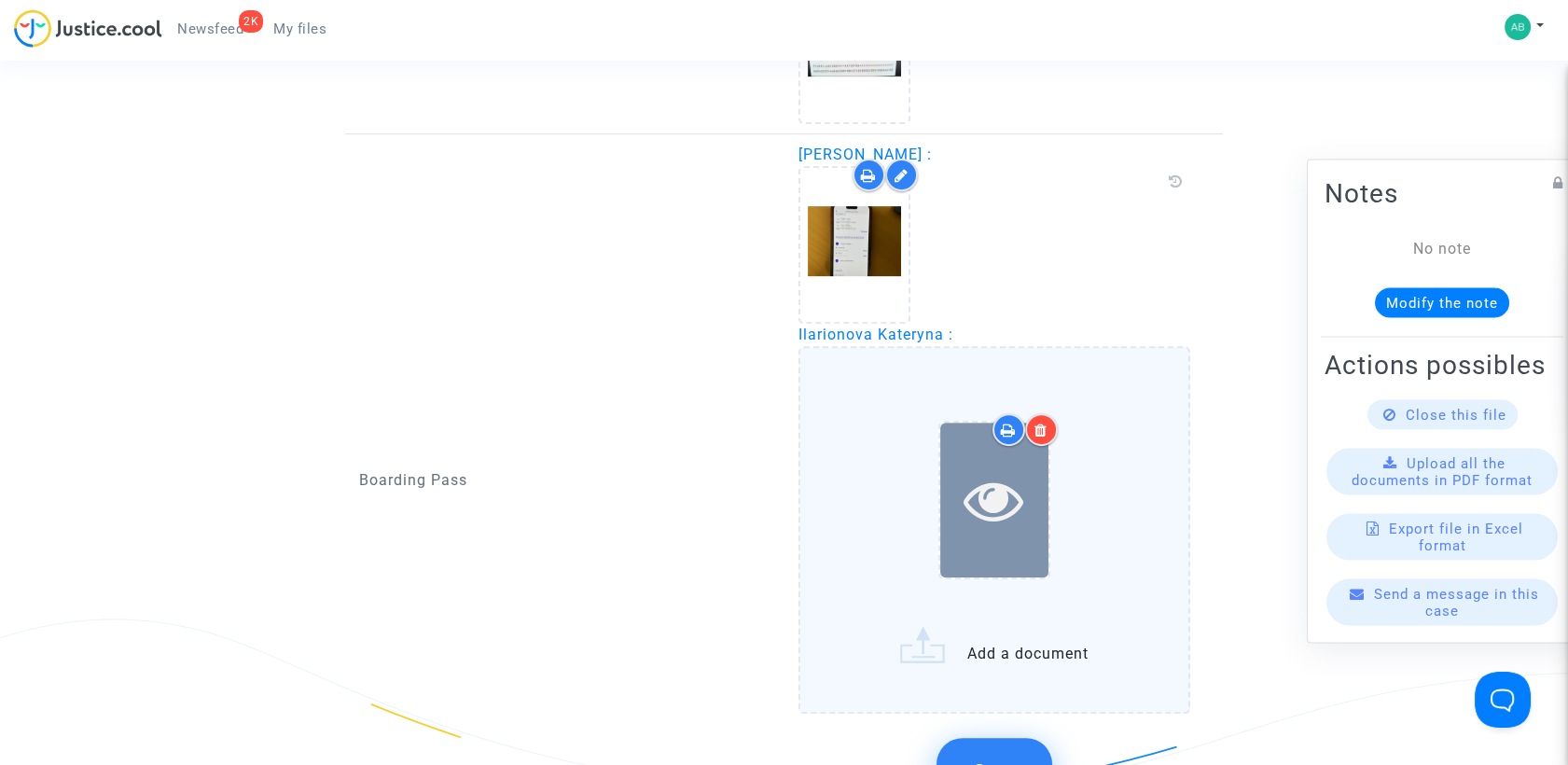
scroll to position [1762, 0]
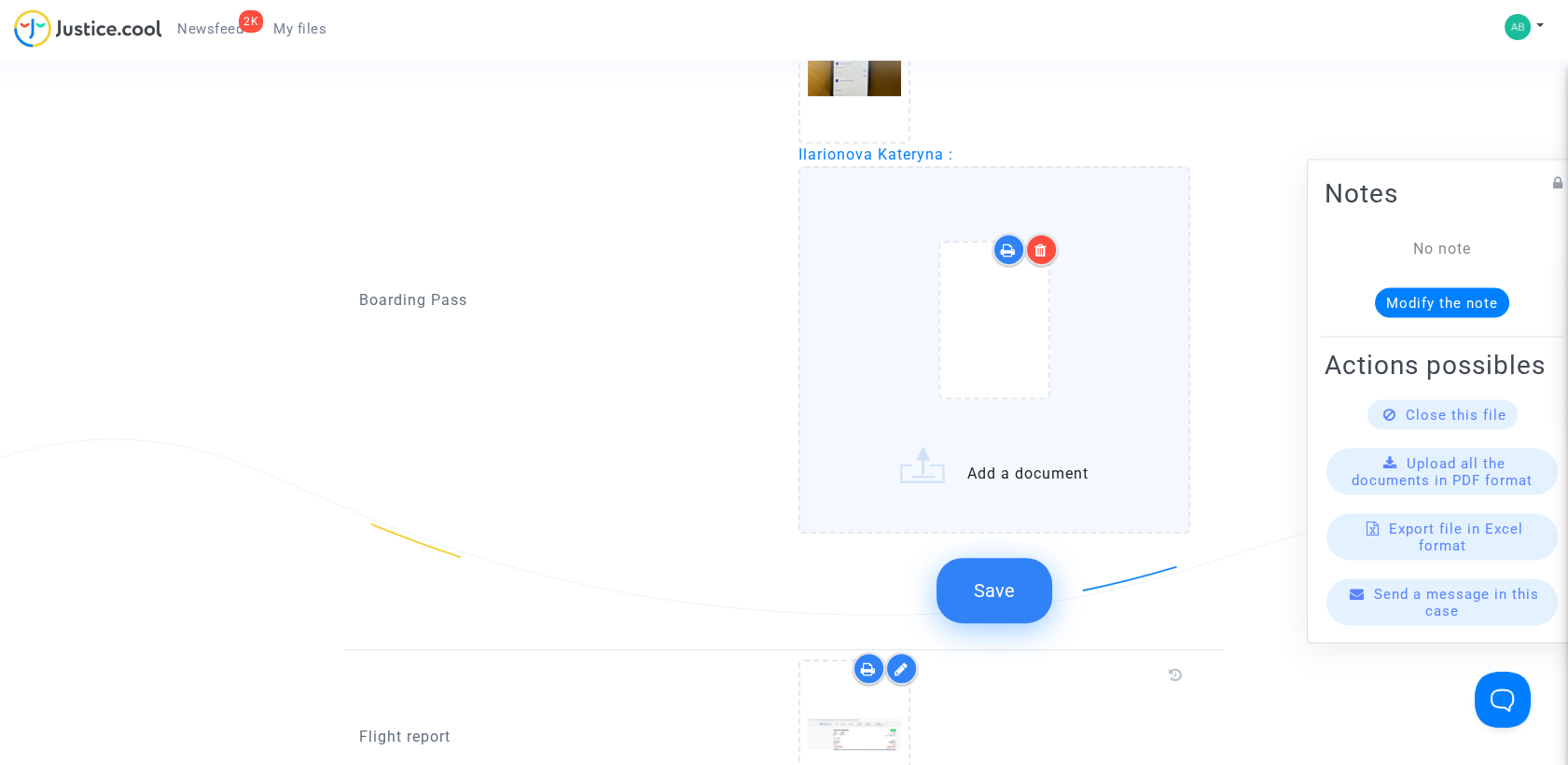
drag, startPoint x: 1038, startPoint y: 243, endPoint x: 1006, endPoint y: 278, distance: 47.4
click at [1038, 243] on icon at bounding box center [1040, 250] width 13 height 15
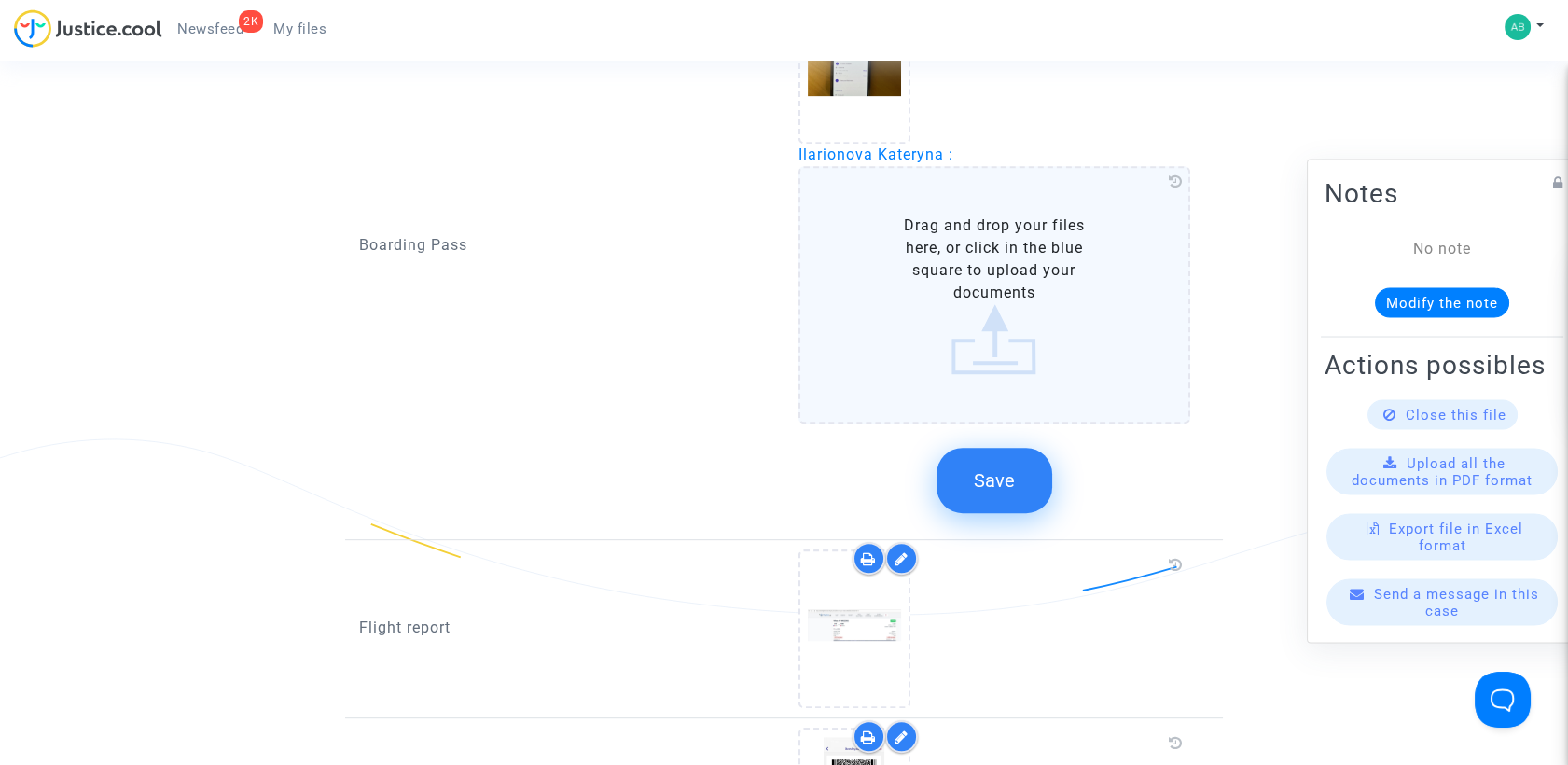
click at [990, 353] on label "Drag and drop your files here, or click in the blue square to upload your docum…" at bounding box center [994, 295] width 392 height 258
click at [0, 0] on input "Drag and drop your files here, or click in the blue square to upload your docum…" at bounding box center [0, 0] width 0 height 0
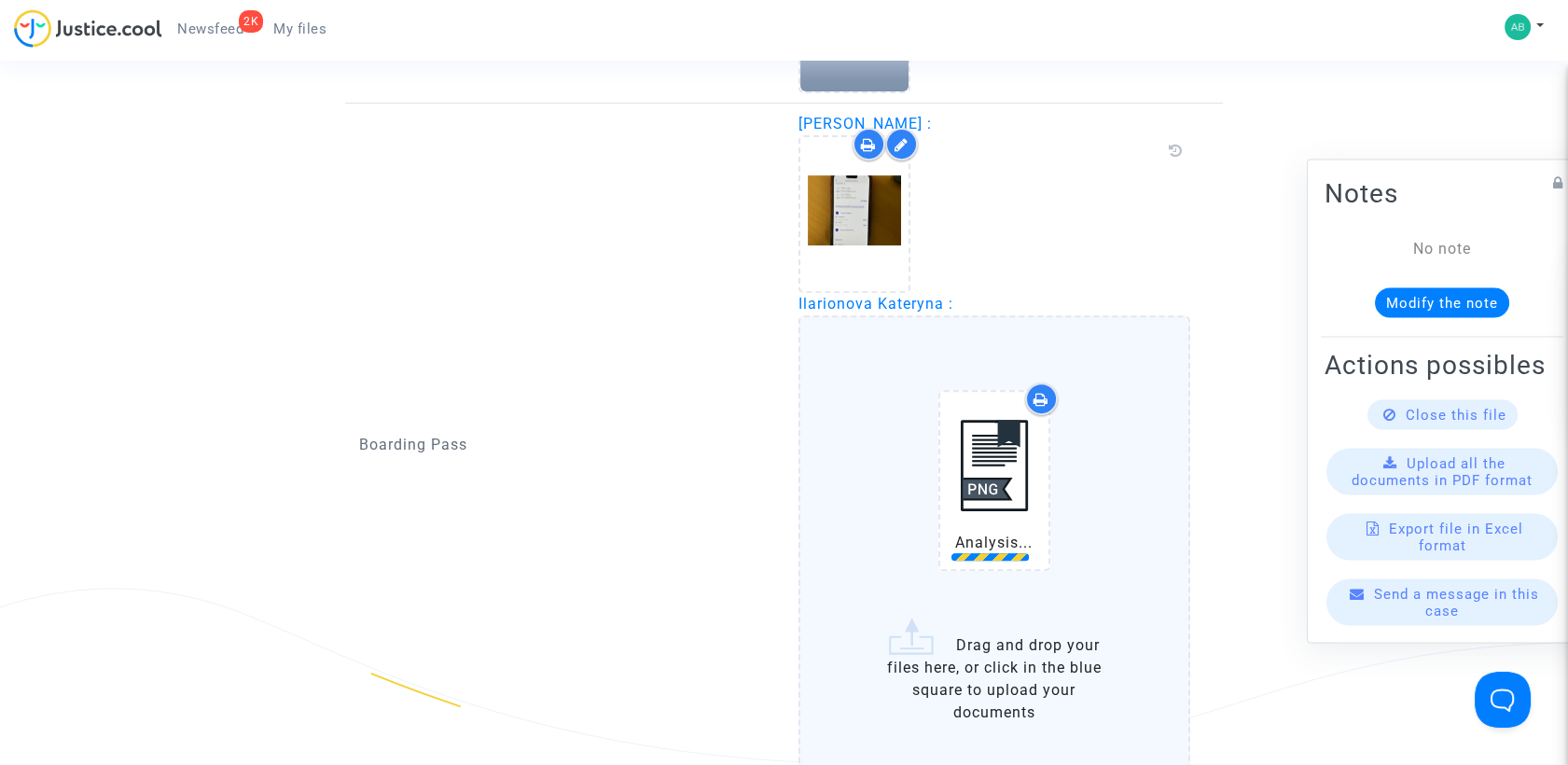
scroll to position [1451, 0]
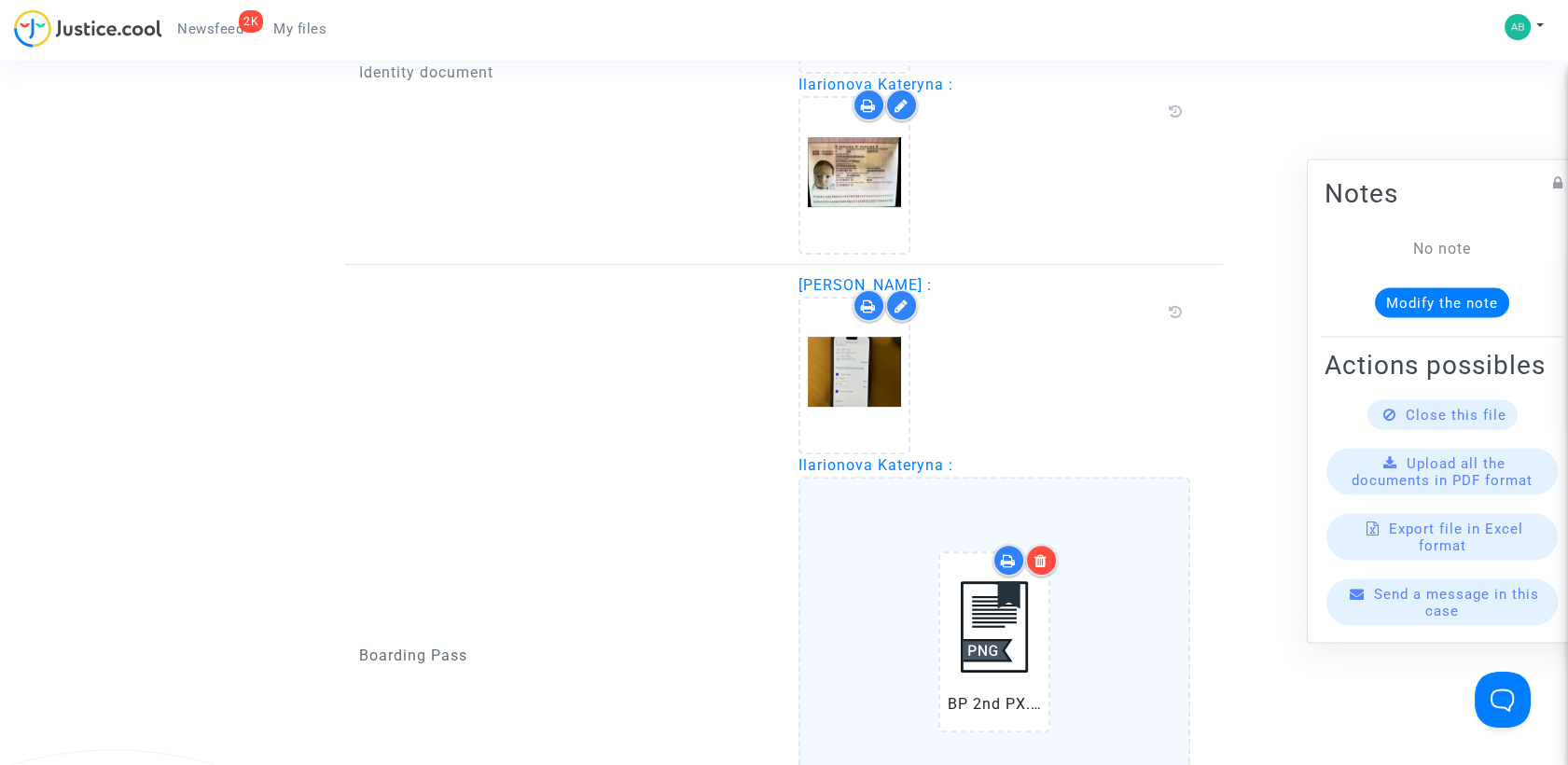
click at [888, 297] on div at bounding box center [901, 305] width 33 height 33
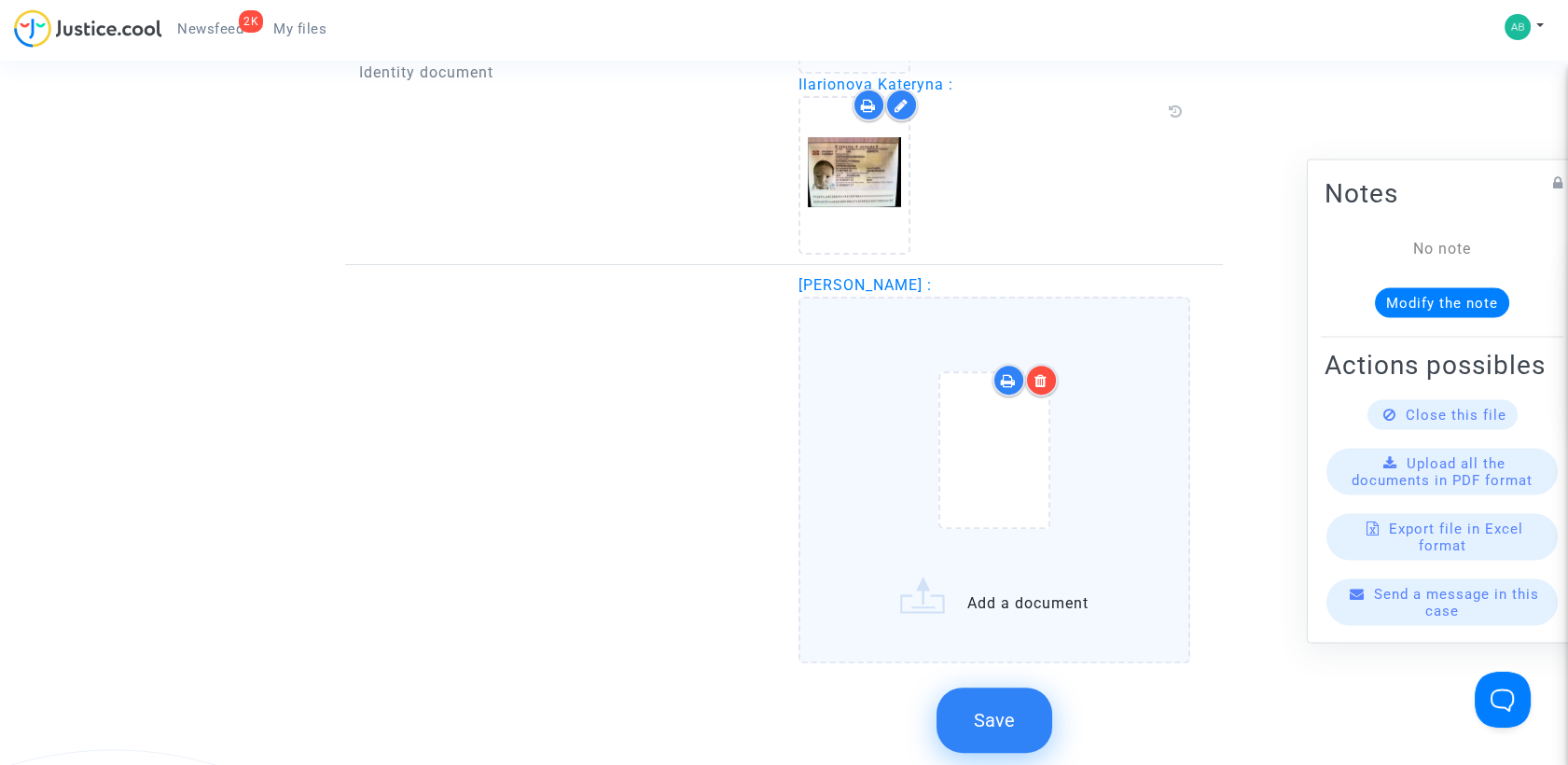
click at [1042, 364] on div at bounding box center [1041, 380] width 33 height 33
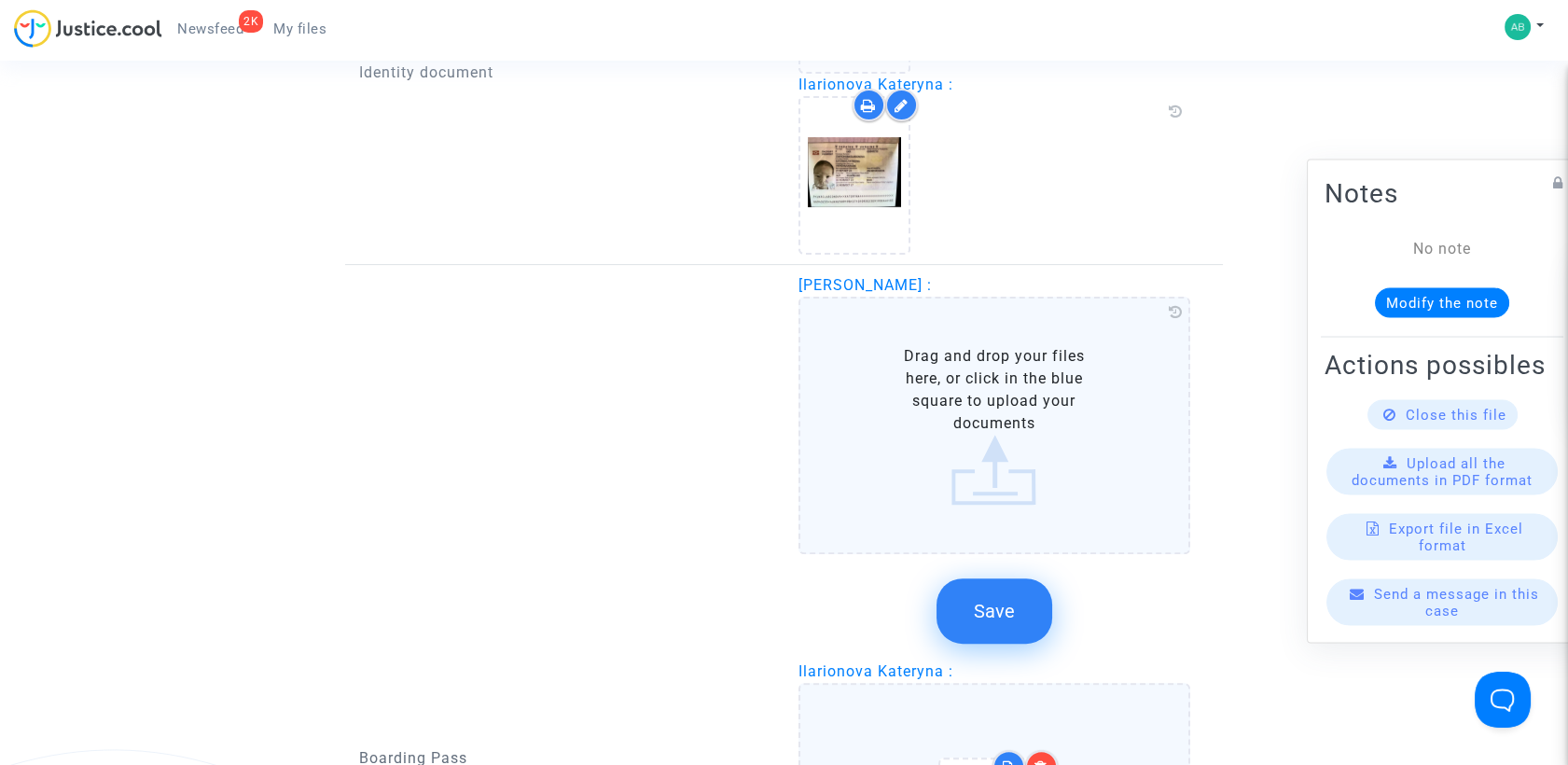
click at [963, 456] on label "Drag and drop your files here, or click in the blue square to upload your docum…" at bounding box center [994, 425] width 392 height 258
click at [0, 0] on input "Drag and drop your files here, or click in the blue square to upload your docum…" at bounding box center [0, 0] width 0 height 0
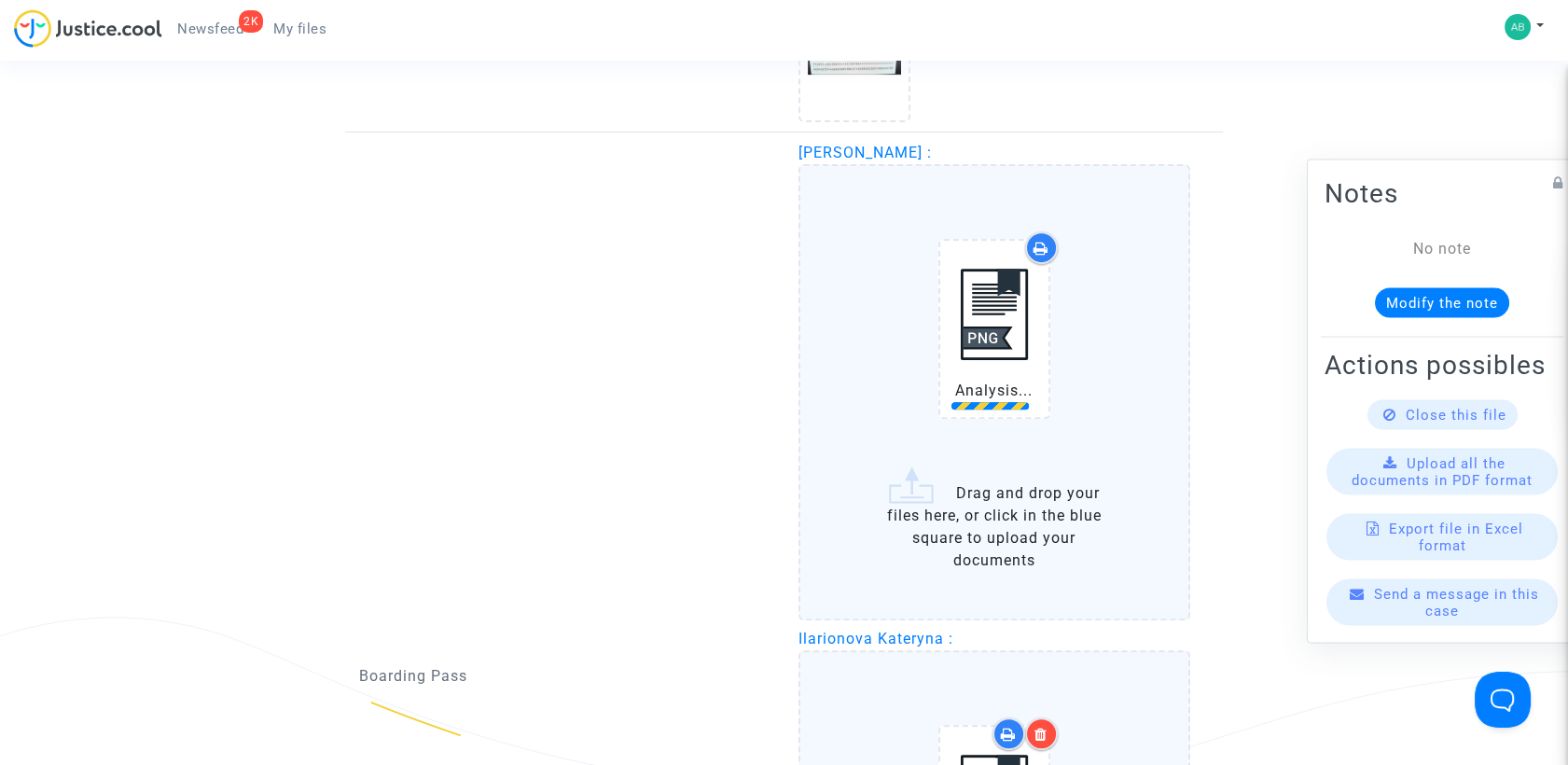
scroll to position [1866, 0]
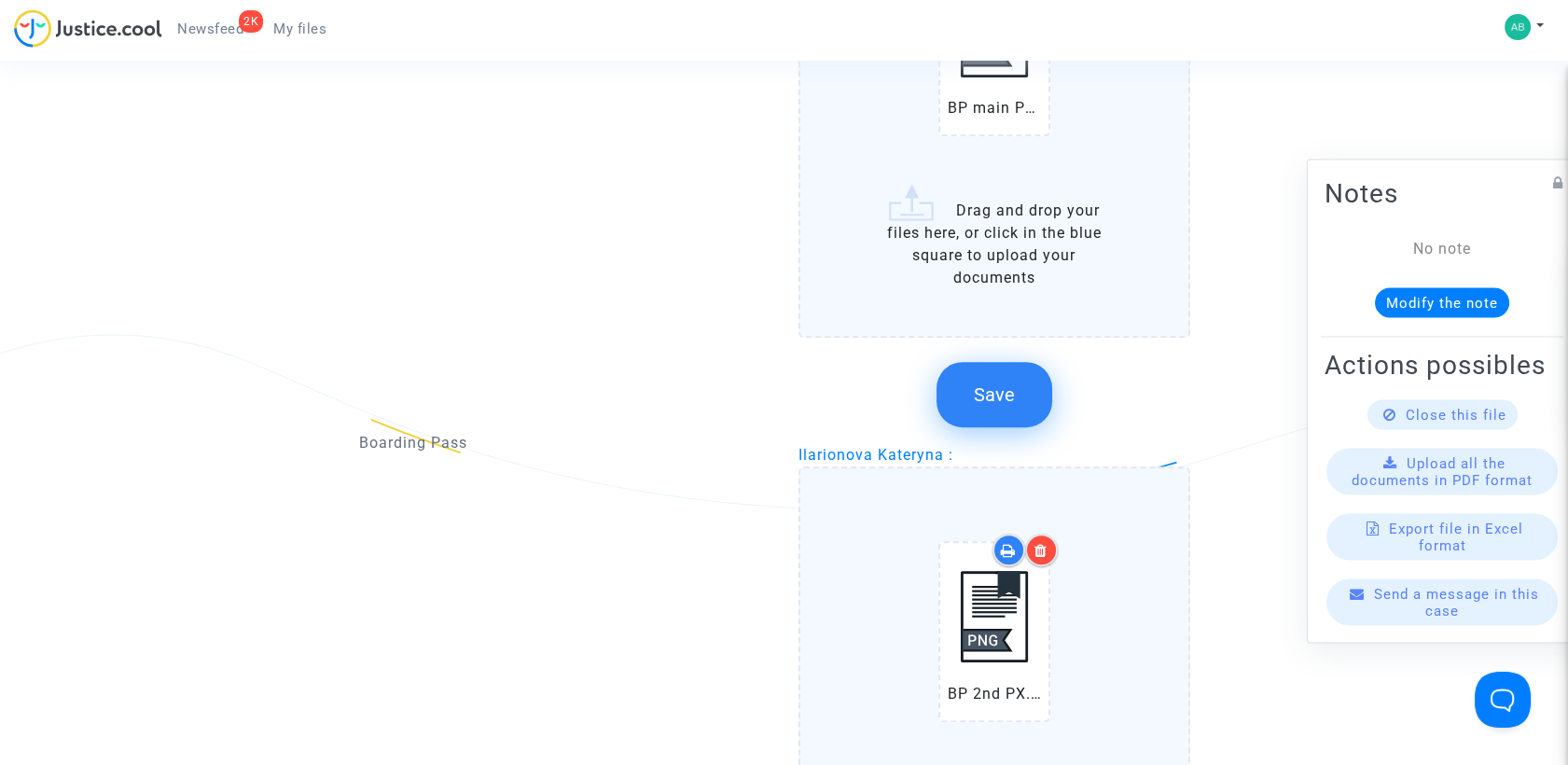
click at [1012, 383] on span "Save" at bounding box center [993, 394] width 41 height 23
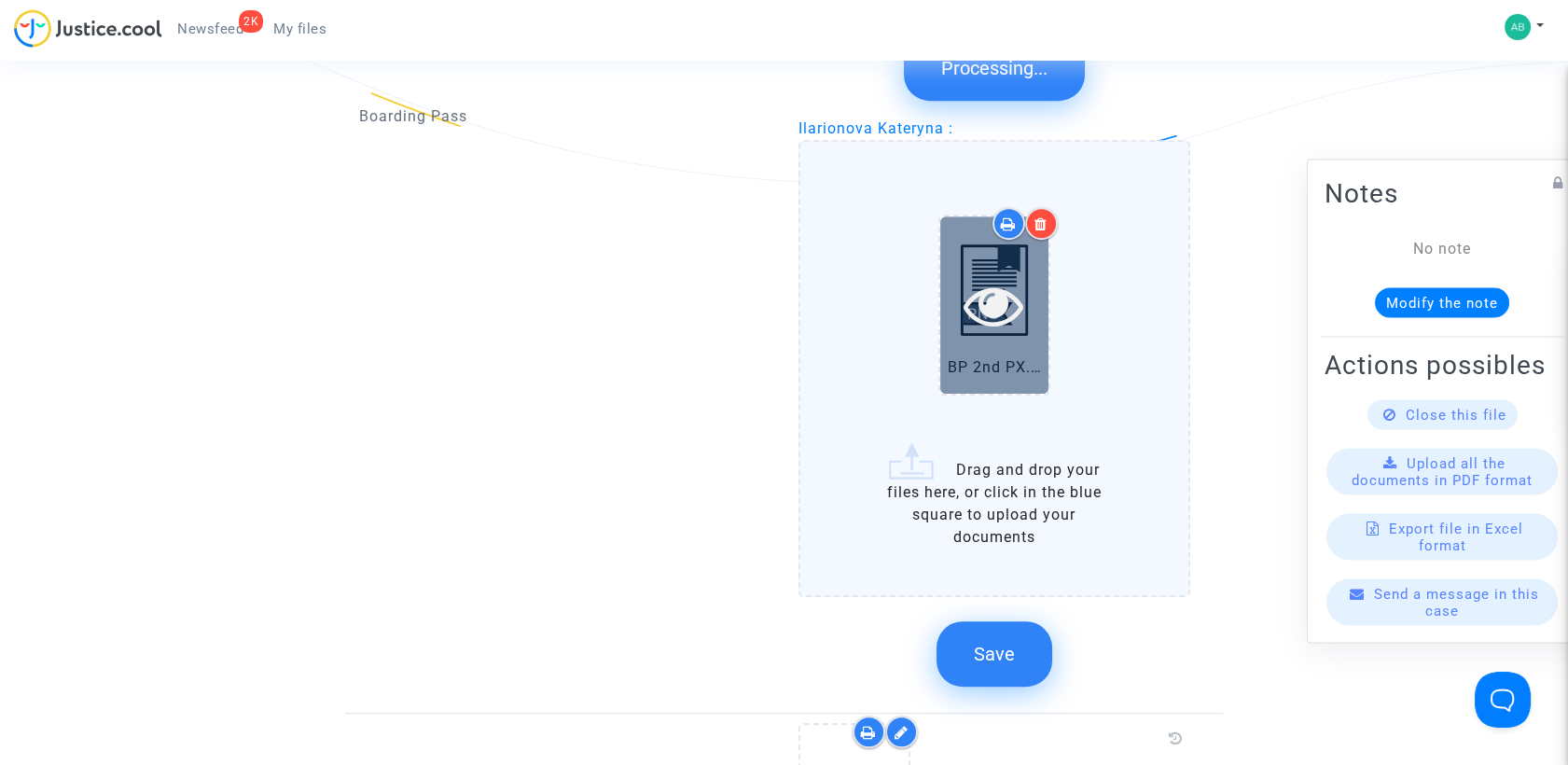
scroll to position [2487, 0]
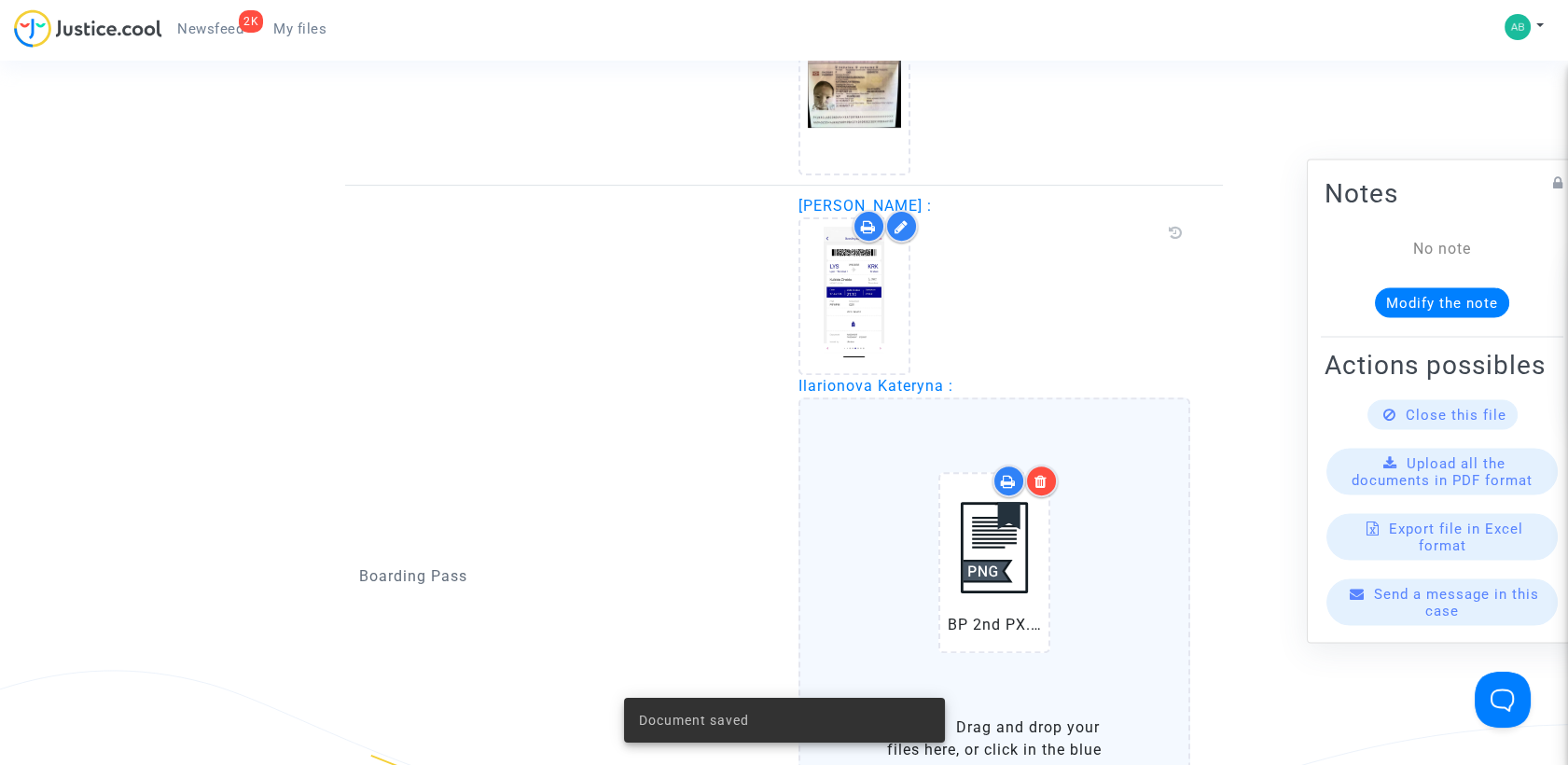
scroll to position [1762, 0]
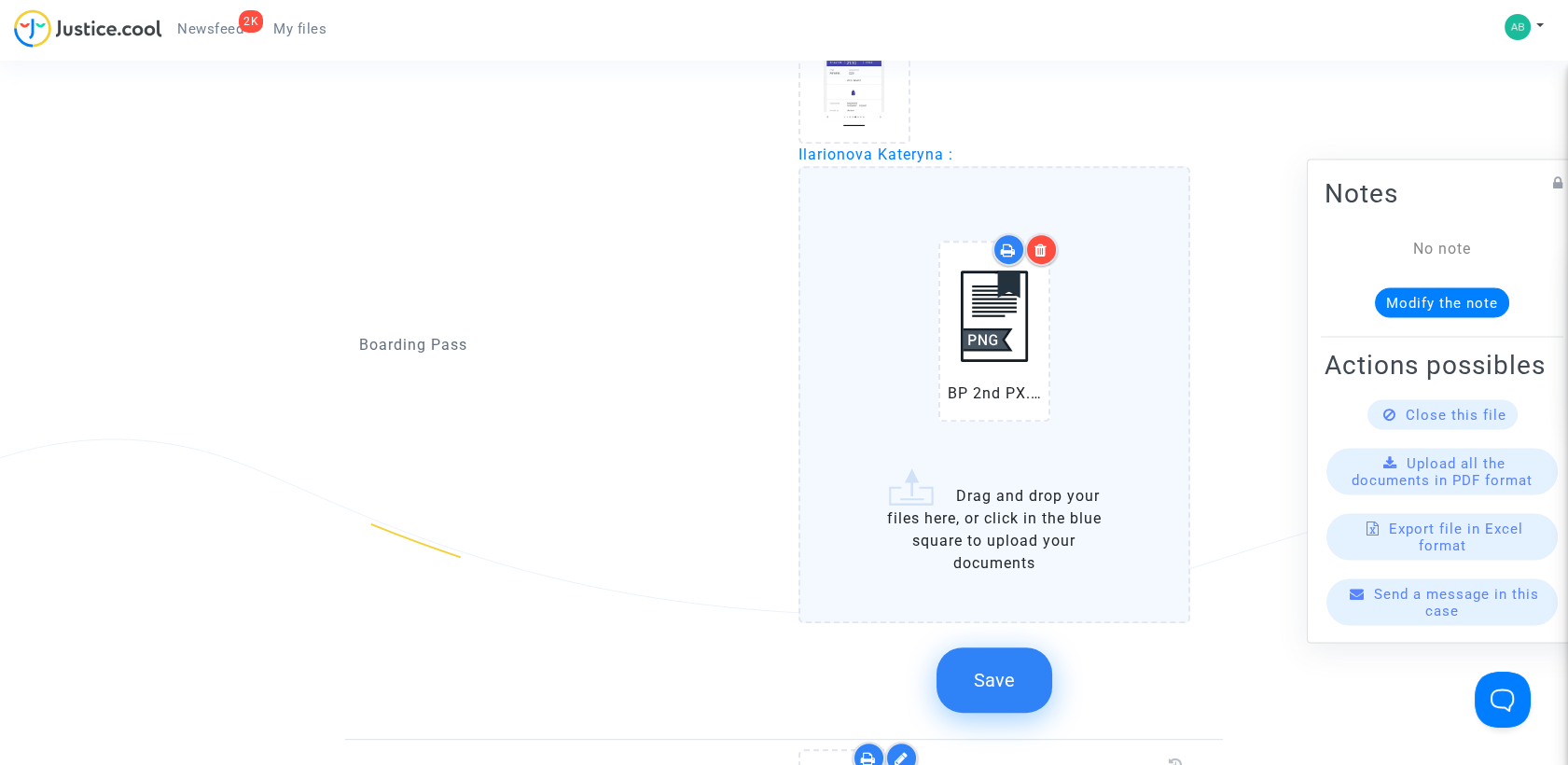
click at [982, 669] on span "Save" at bounding box center [993, 680] width 41 height 23
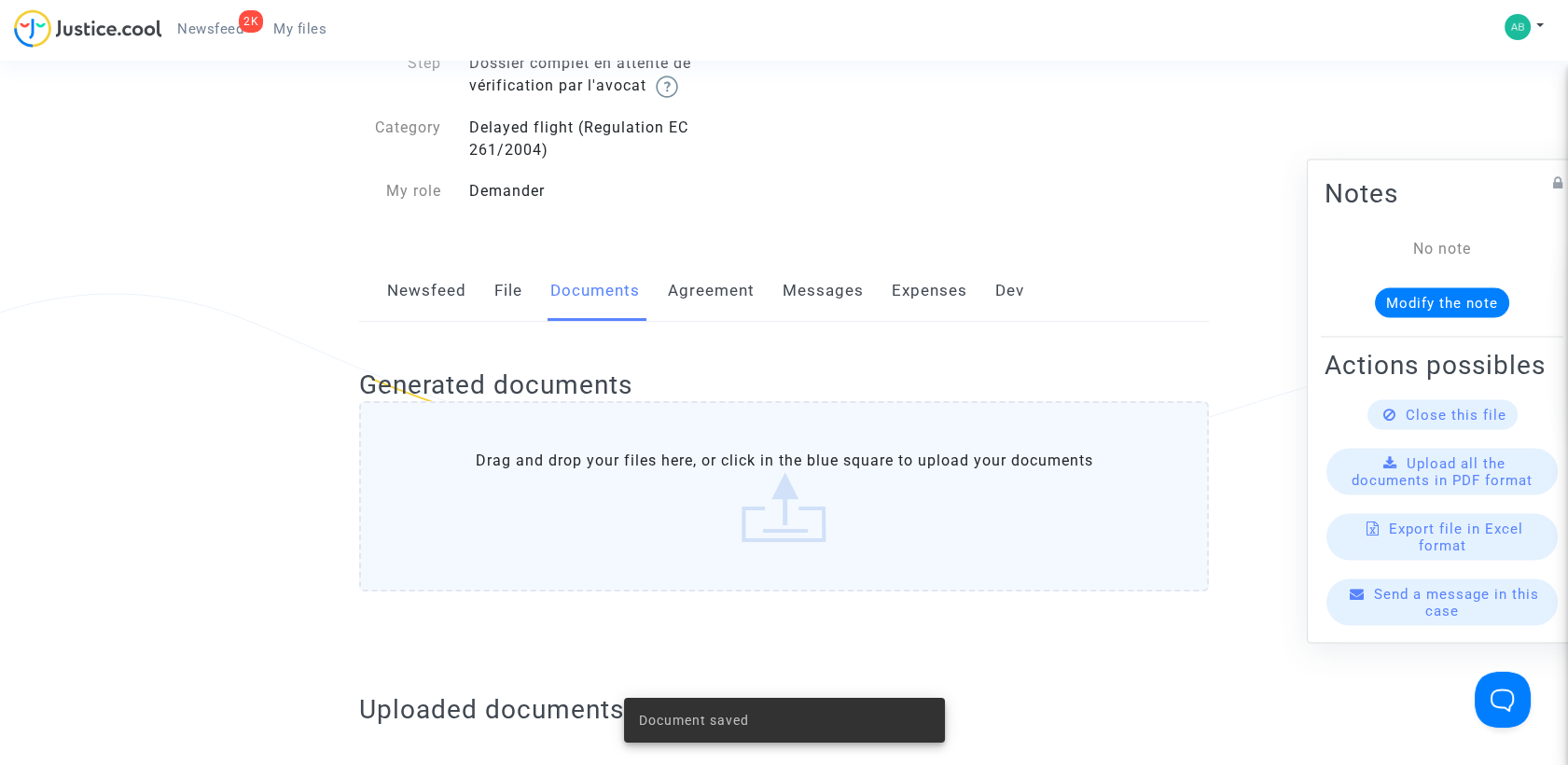
scroll to position [0, 0]
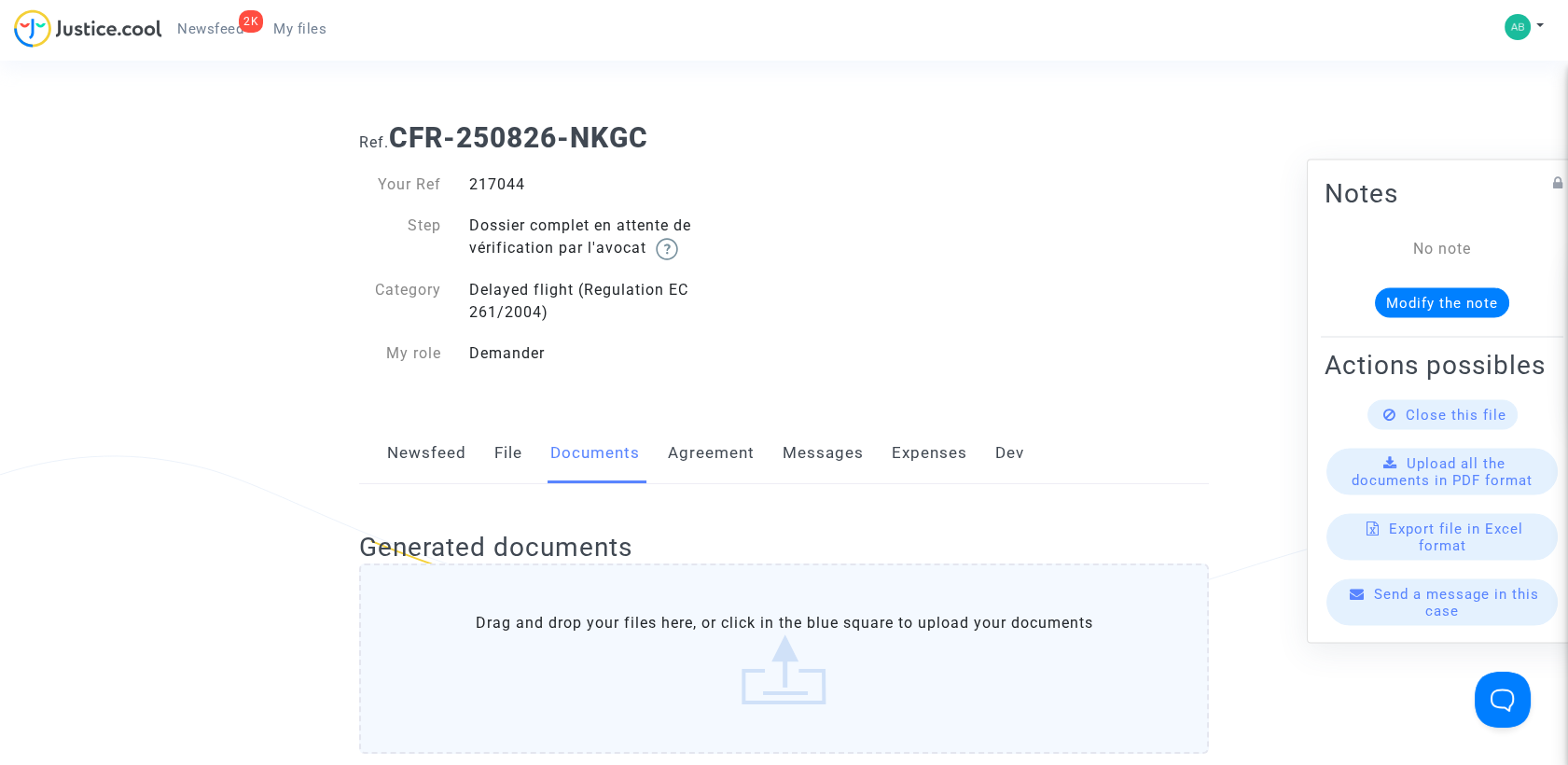
click at [319, 17] on link "My files" at bounding box center [300, 29] width 83 height 28
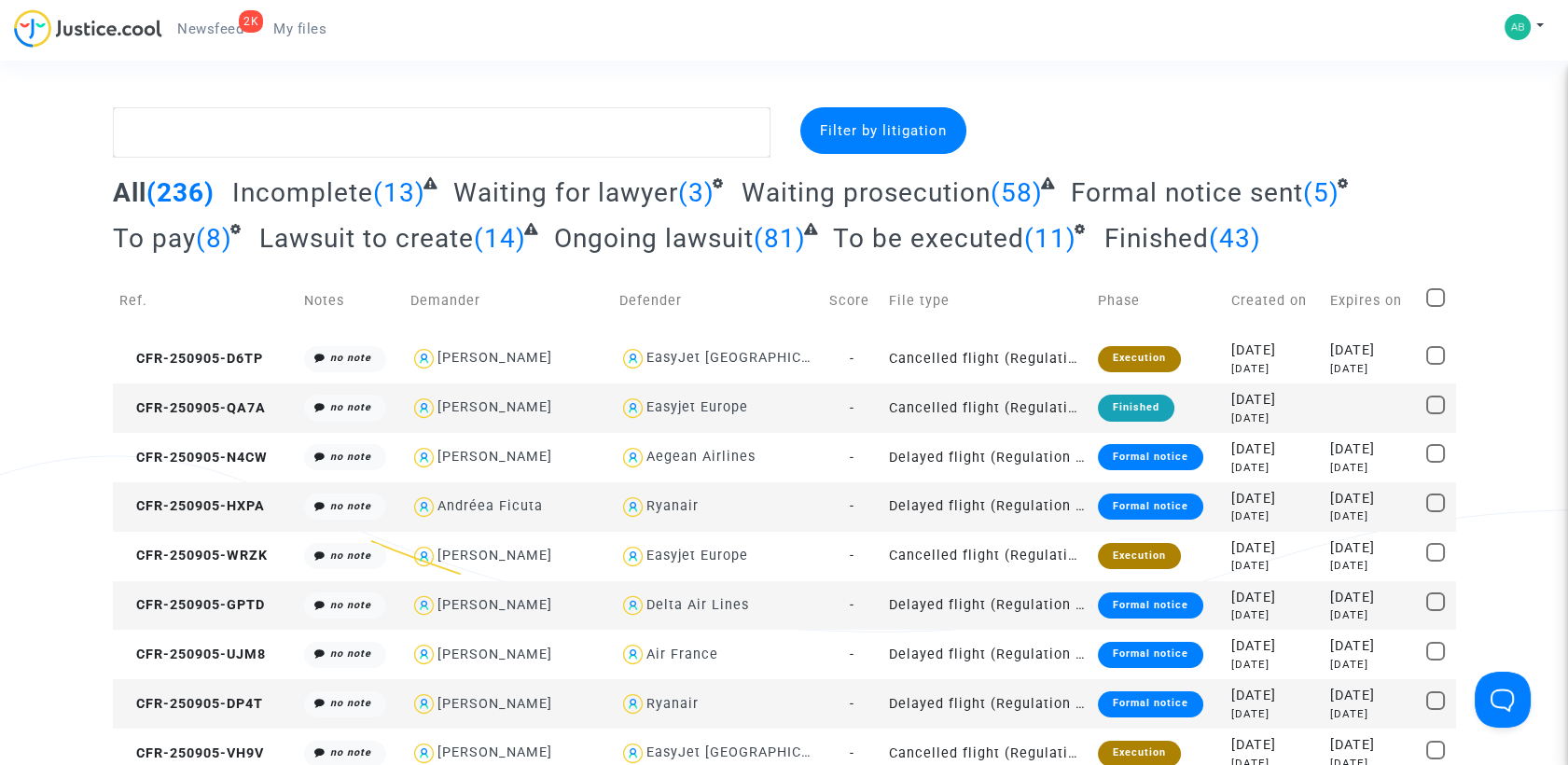
click at [625, 109] on textarea at bounding box center [442, 132] width 658 height 51
paste textarea "CFR-250715-QYD7"
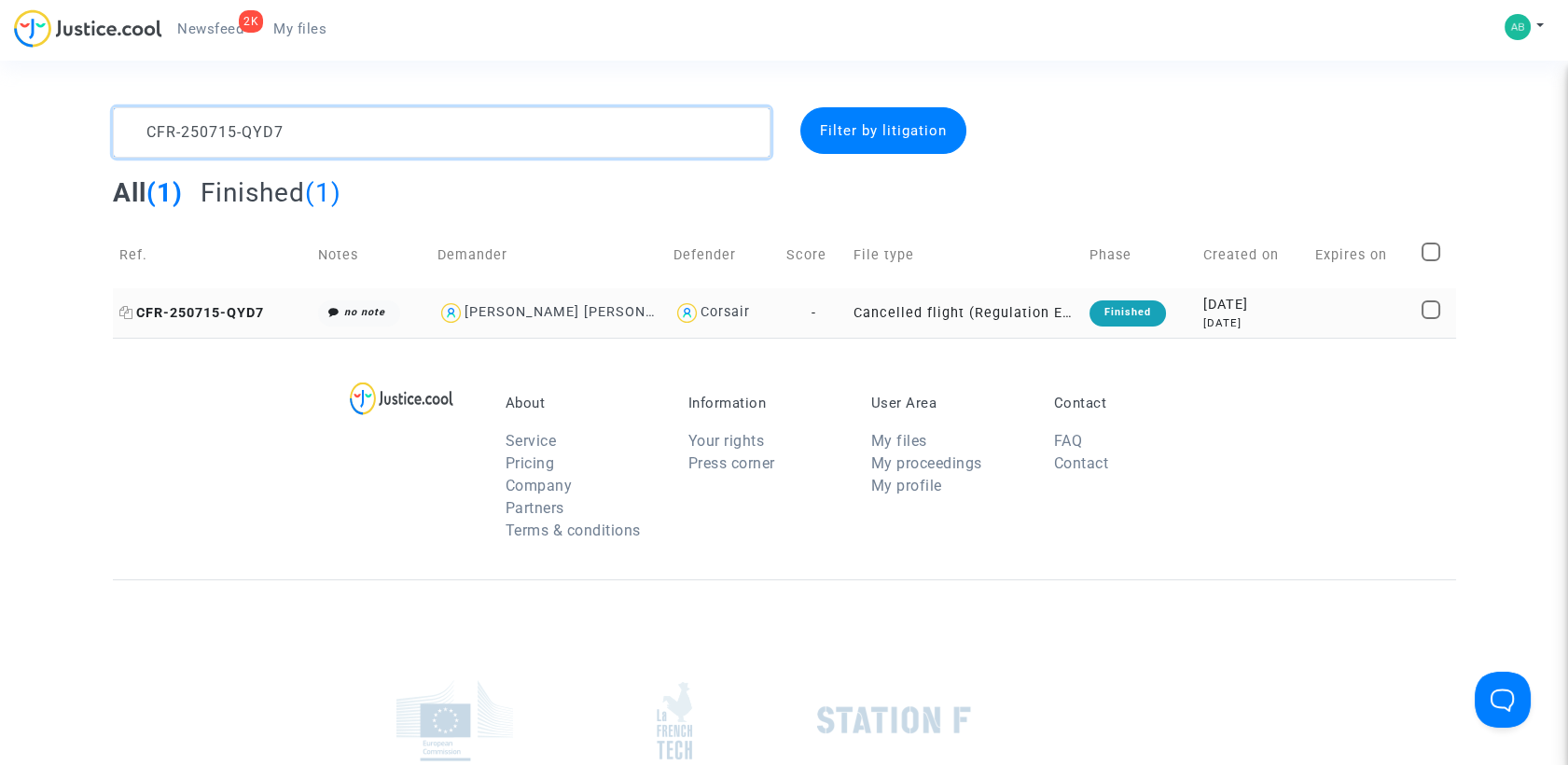
type textarea "CFR-250715-QYD7"
click at [227, 315] on span "CFR-250715-QYD7" at bounding box center [192, 313] width 145 height 16
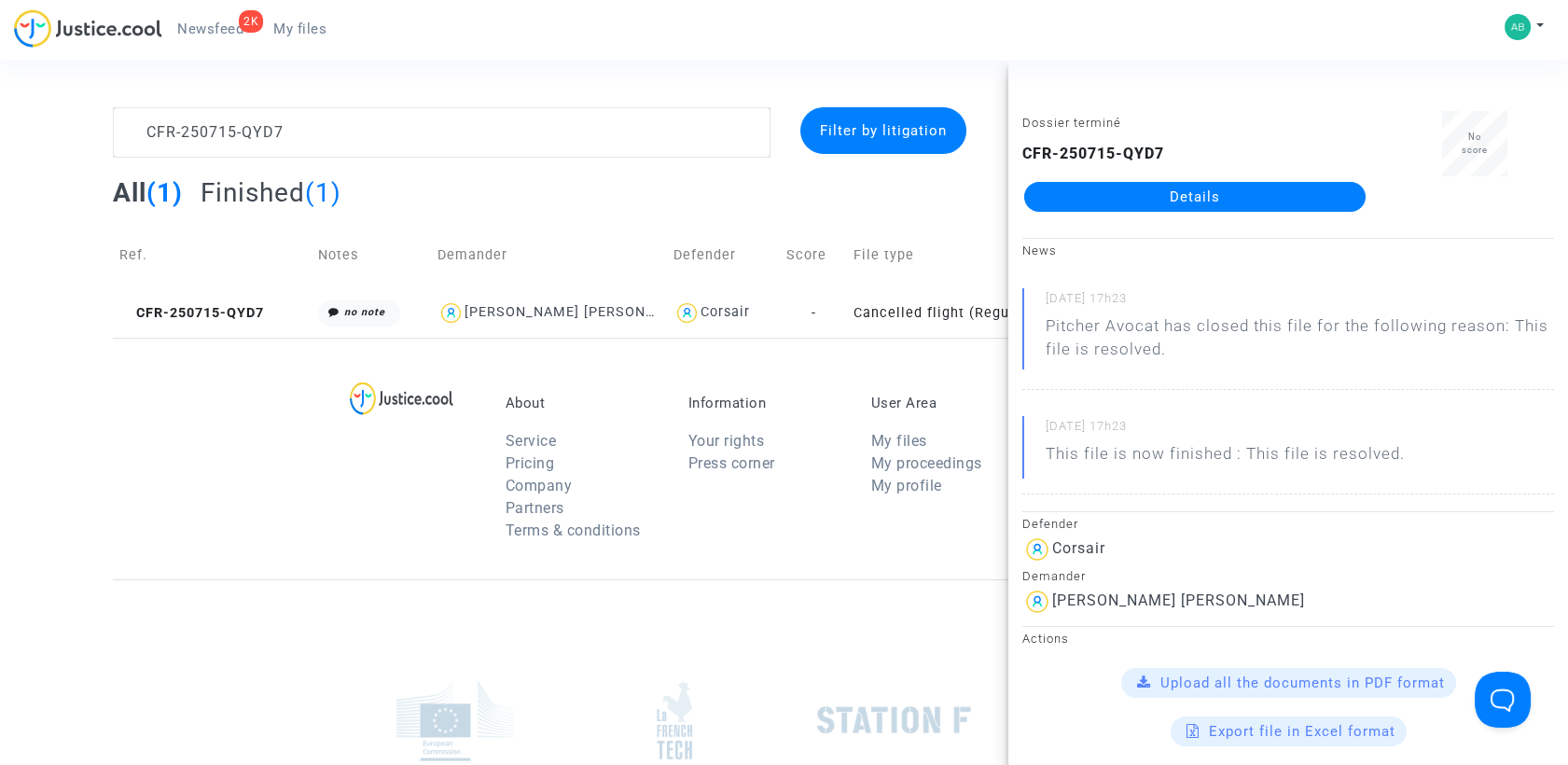
click at [612, 399] on p "About" at bounding box center [582, 402] width 155 height 17
